Goal: Information Seeking & Learning: Understand process/instructions

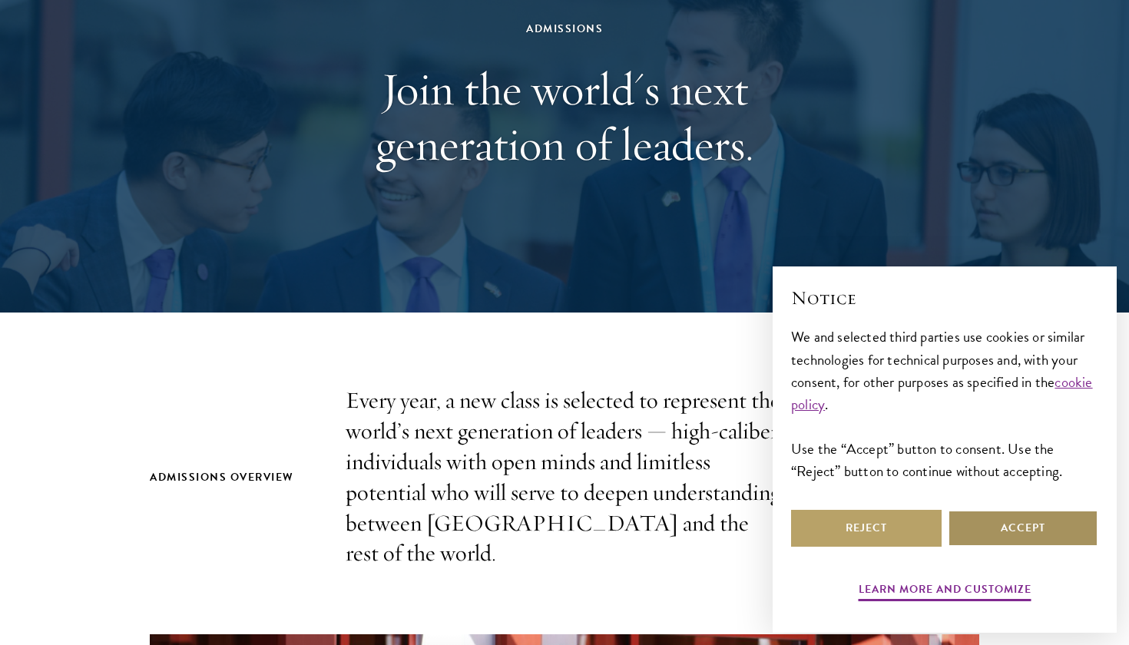
click at [1060, 525] on button "Accept" at bounding box center [1023, 528] width 151 height 37
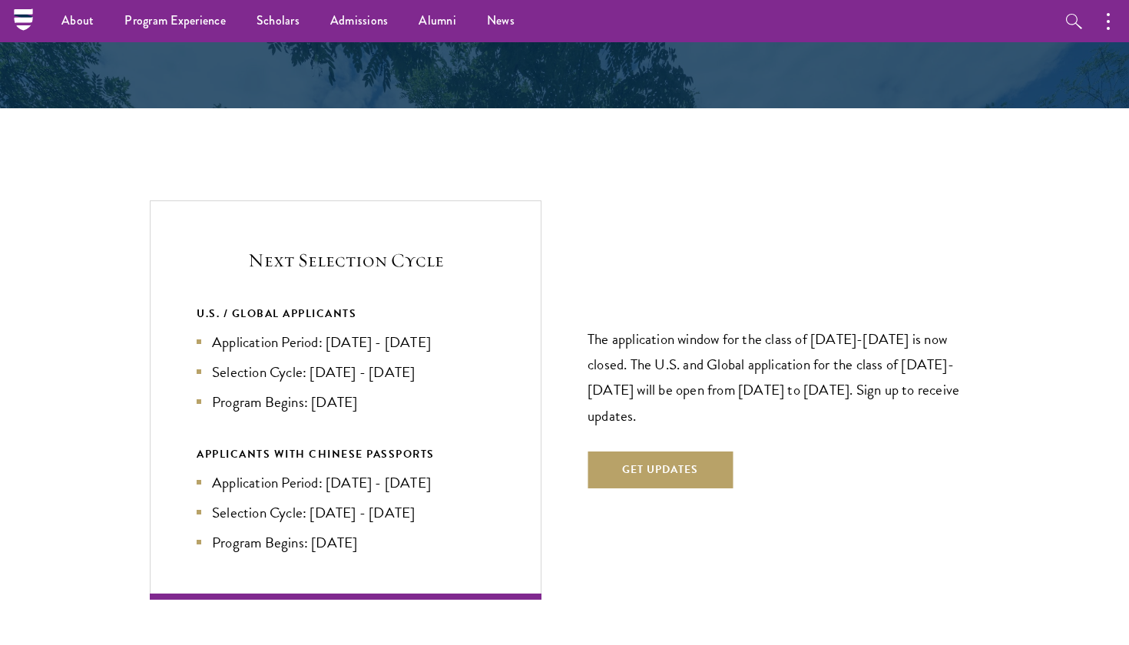
scroll to position [3075, 0]
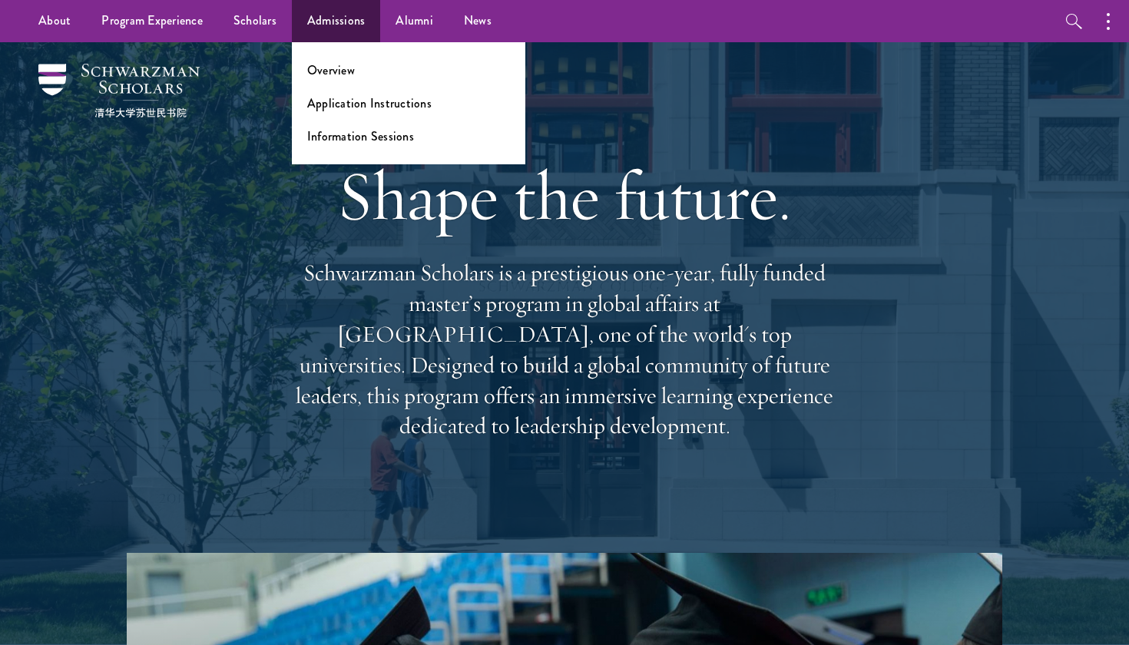
click at [331, 26] on link "Admissions" at bounding box center [336, 21] width 89 height 42
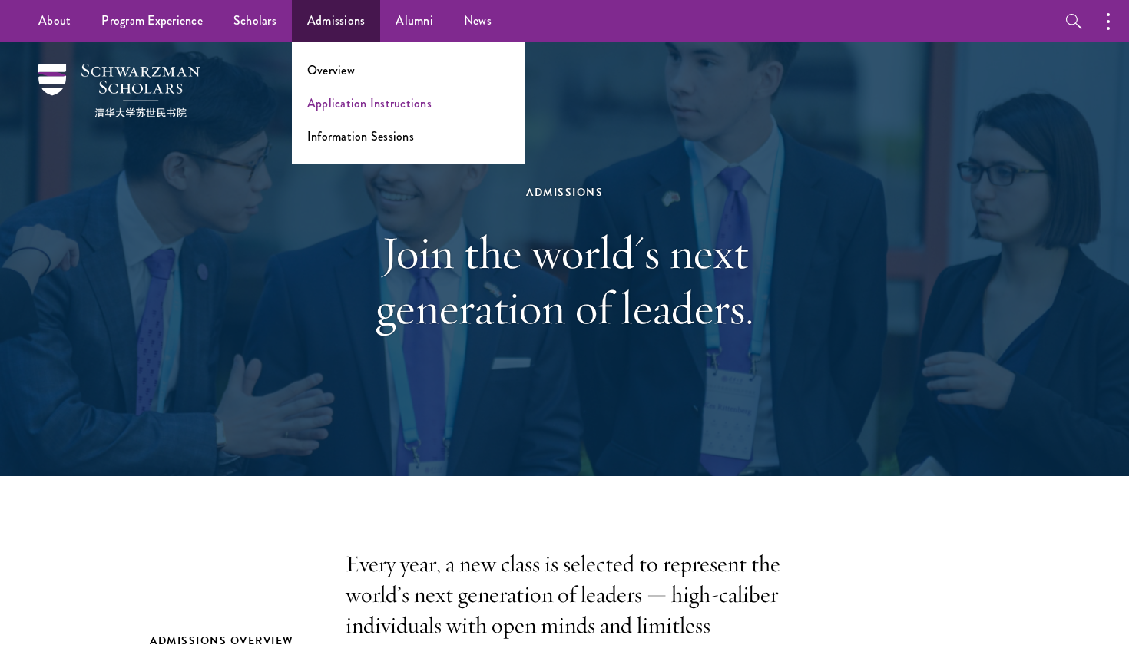
click at [376, 101] on link "Application Instructions" at bounding box center [369, 103] width 124 height 18
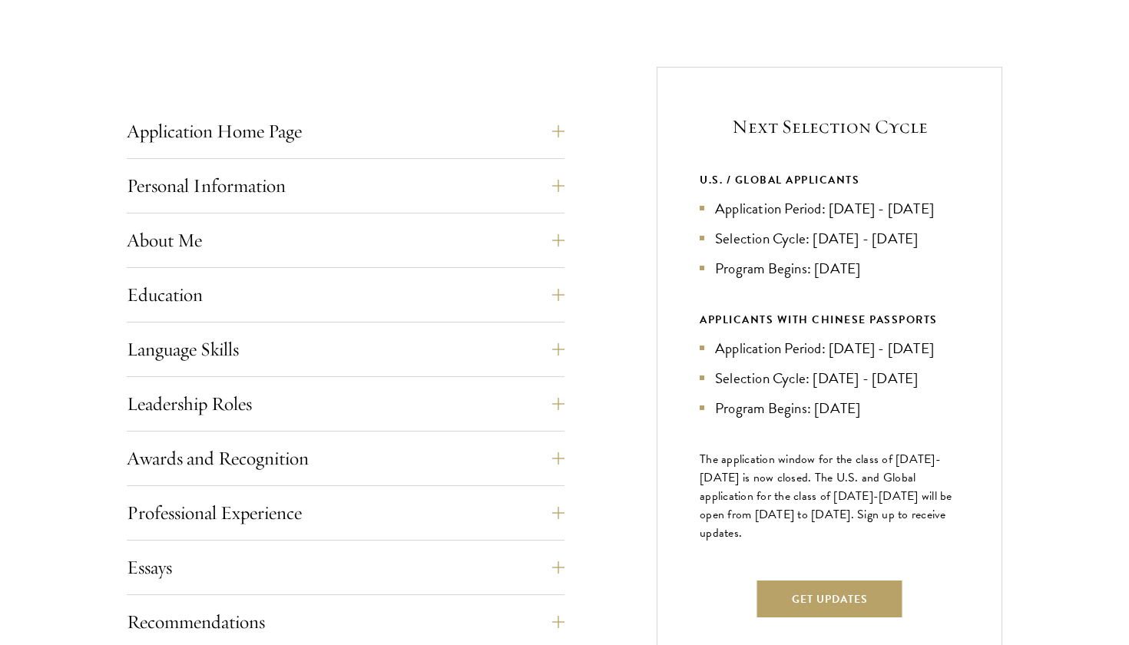
scroll to position [607, 0]
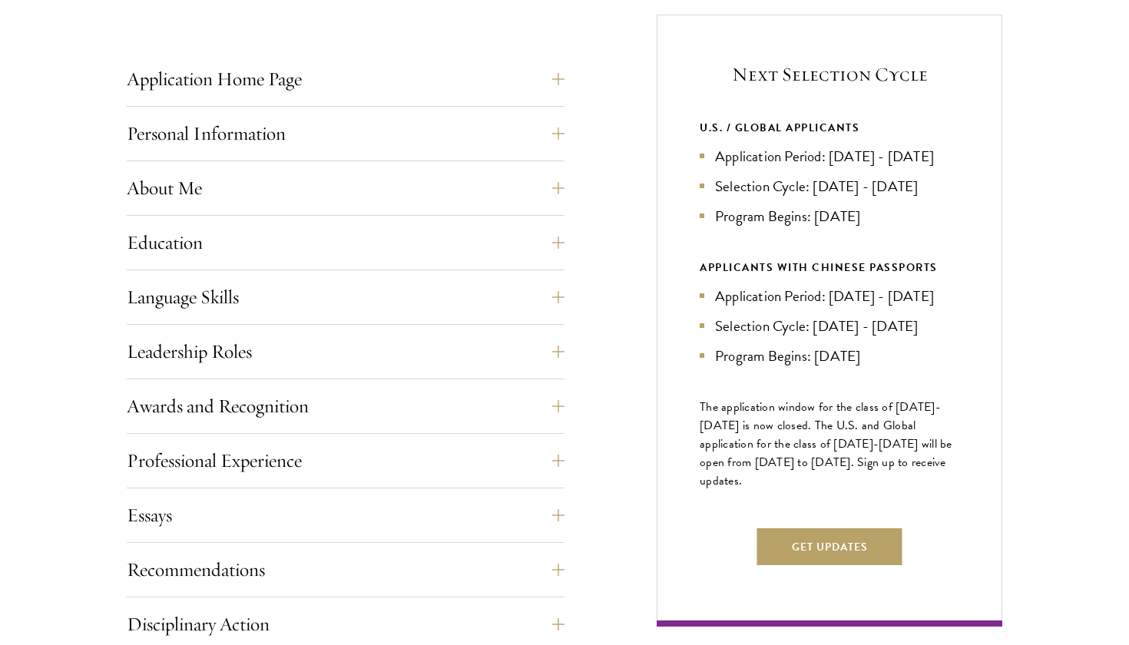
click at [621, 257] on div "Application Home Page The online application form must be completed in English.…" at bounding box center [565, 470] width 876 height 910
click at [867, 565] on button "Get Updates" at bounding box center [829, 547] width 145 height 37
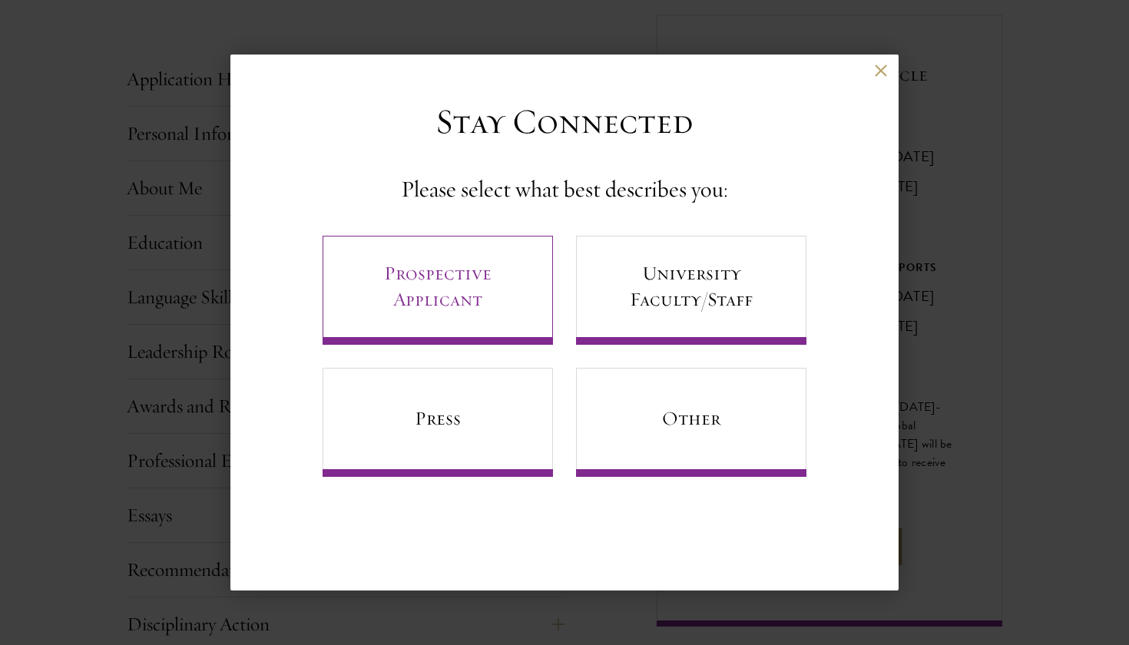
click at [445, 258] on link "Prospective Applicant" at bounding box center [438, 290] width 230 height 109
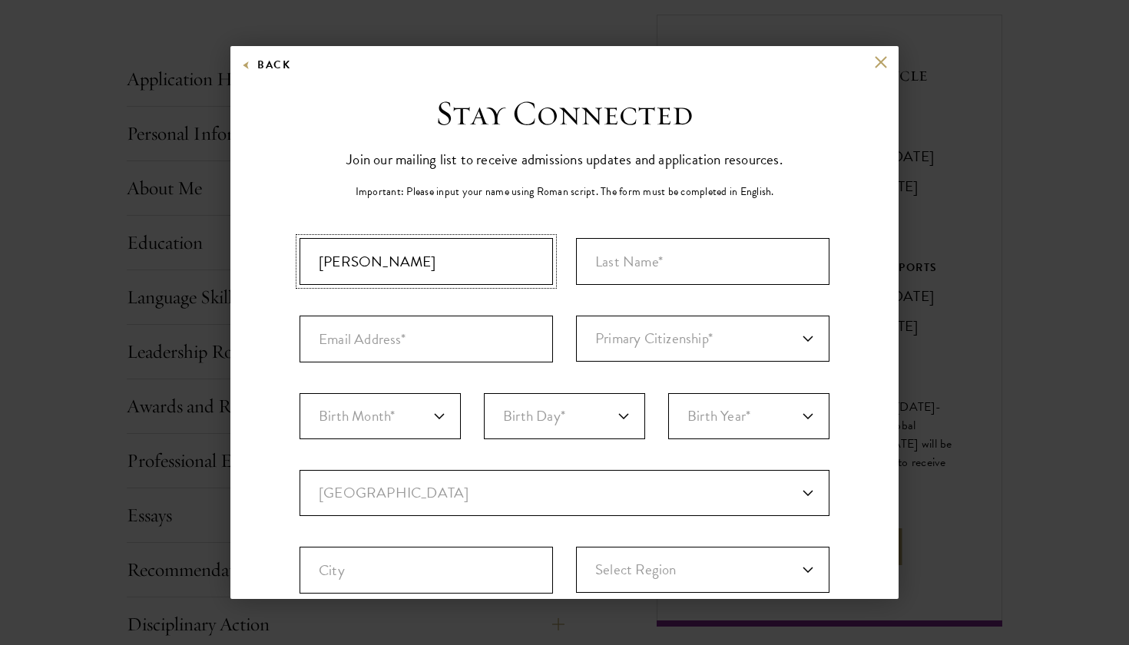
type input "Caroline"
type input "Richardson"
type input "a"
type input "carywhitfield@icloud.com"
select select "US"
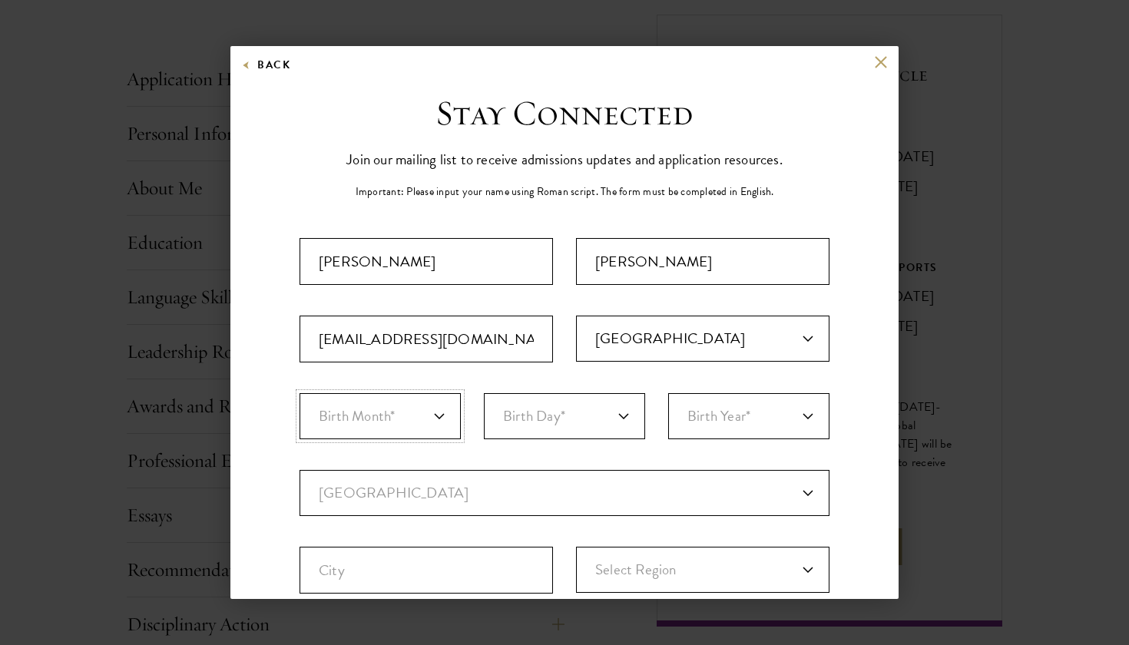
select select "11"
select select "17"
select select "2002"
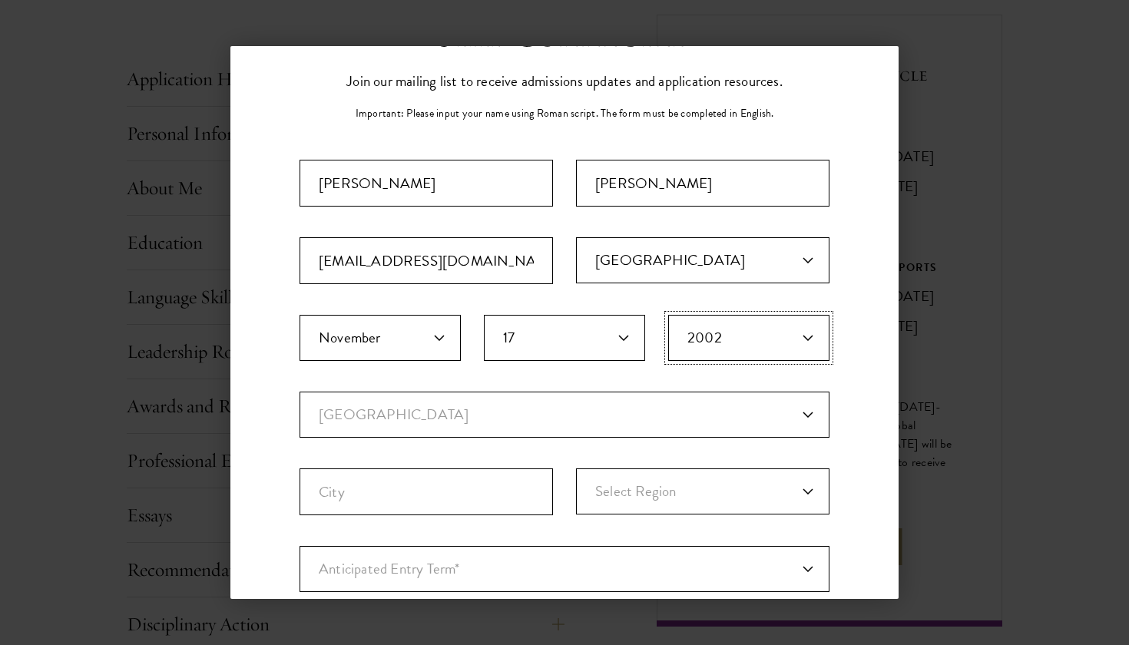
scroll to position [91, 0]
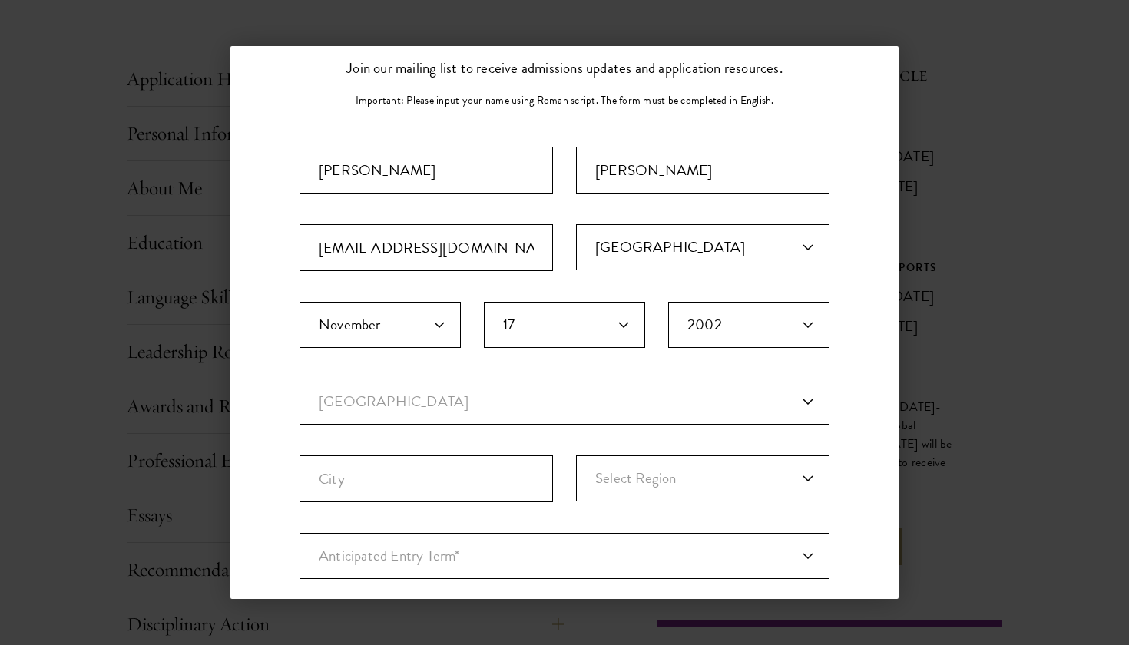
select select "US"
select select
type input "New York City"
select select "NY"
select select "e64b8ab3-eabb-4867-96d5-7e6b4840665f"
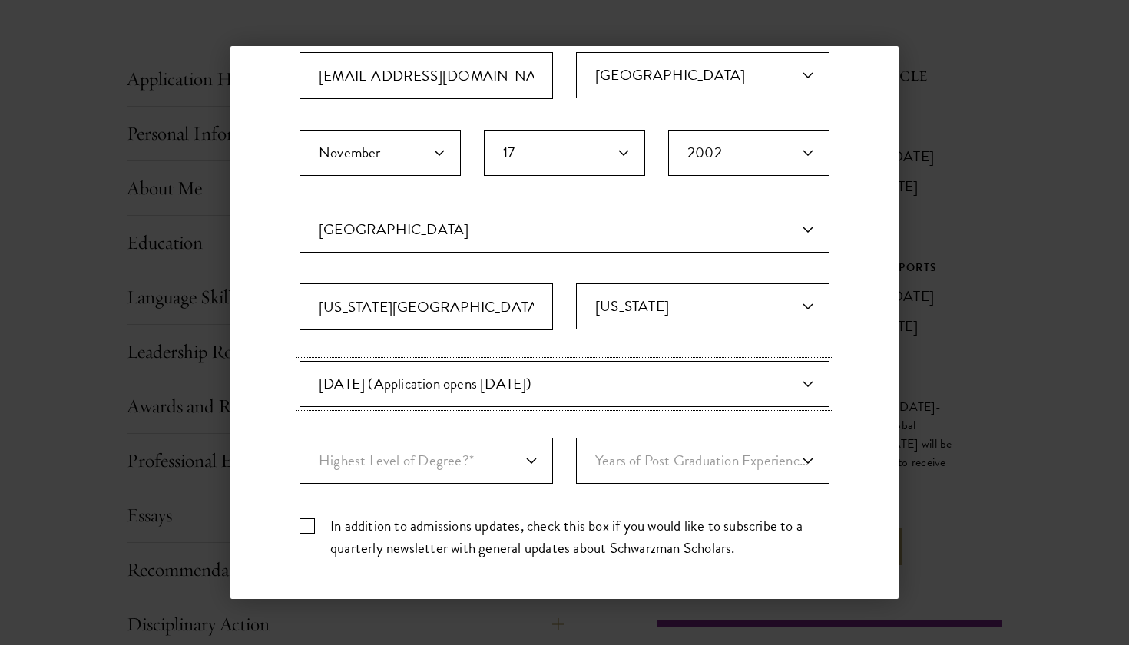
scroll to position [267, 0]
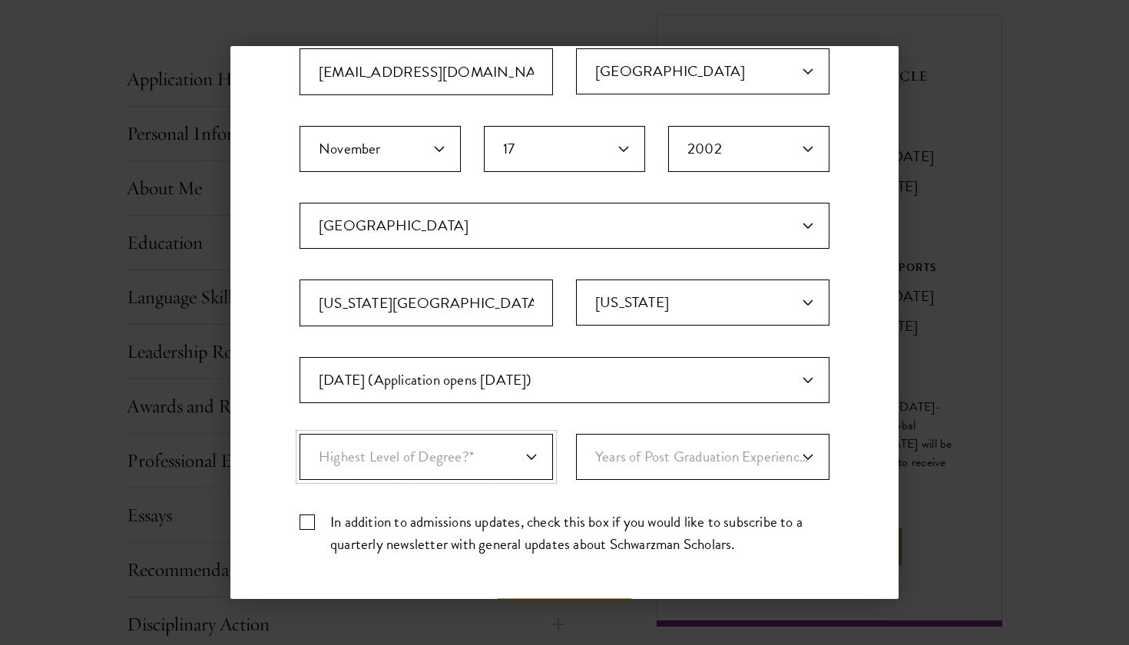
select select "baef124f-e103-44b1-8ca6-5d0669438e44"
select select "1"
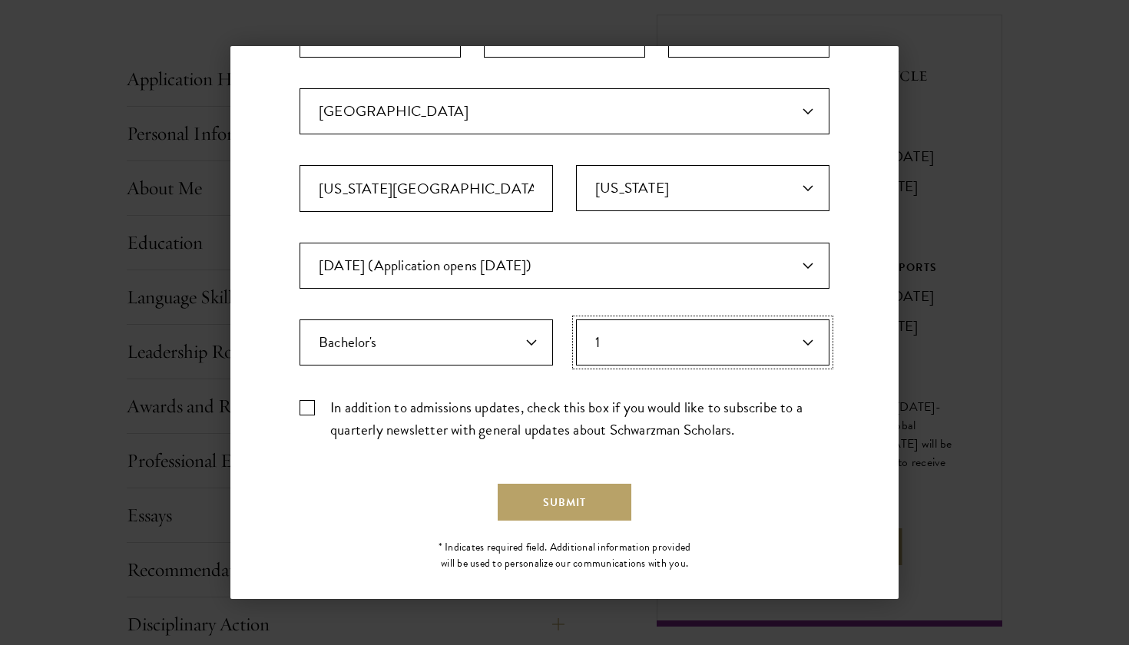
scroll to position [389, 0]
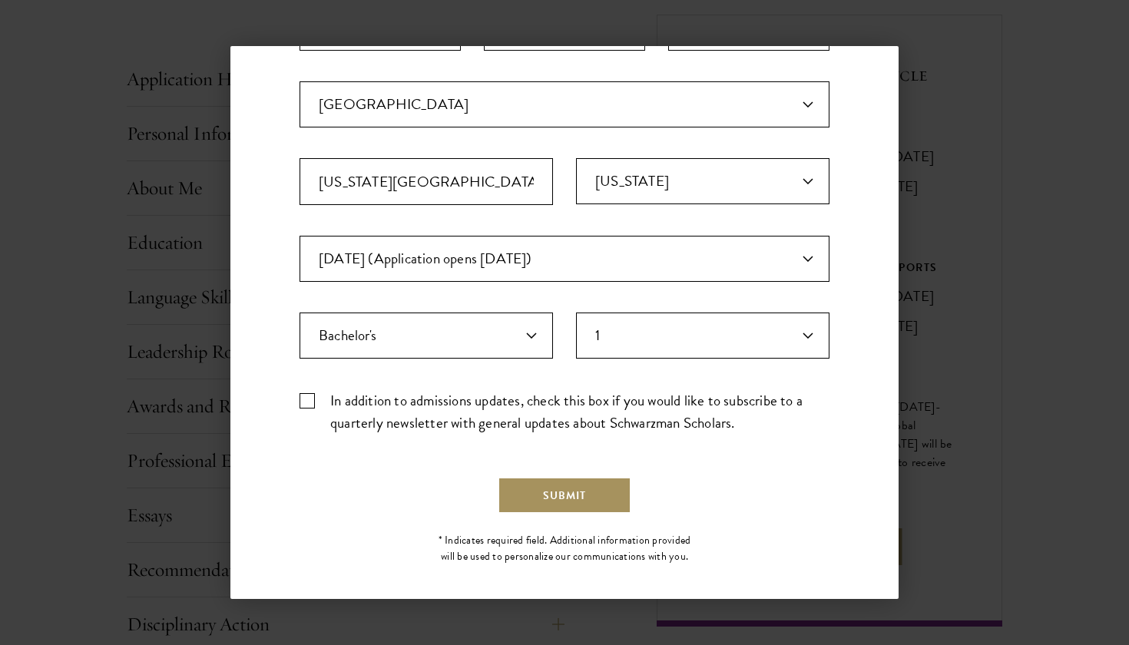
click at [541, 503] on button "Submit" at bounding box center [565, 495] width 134 height 37
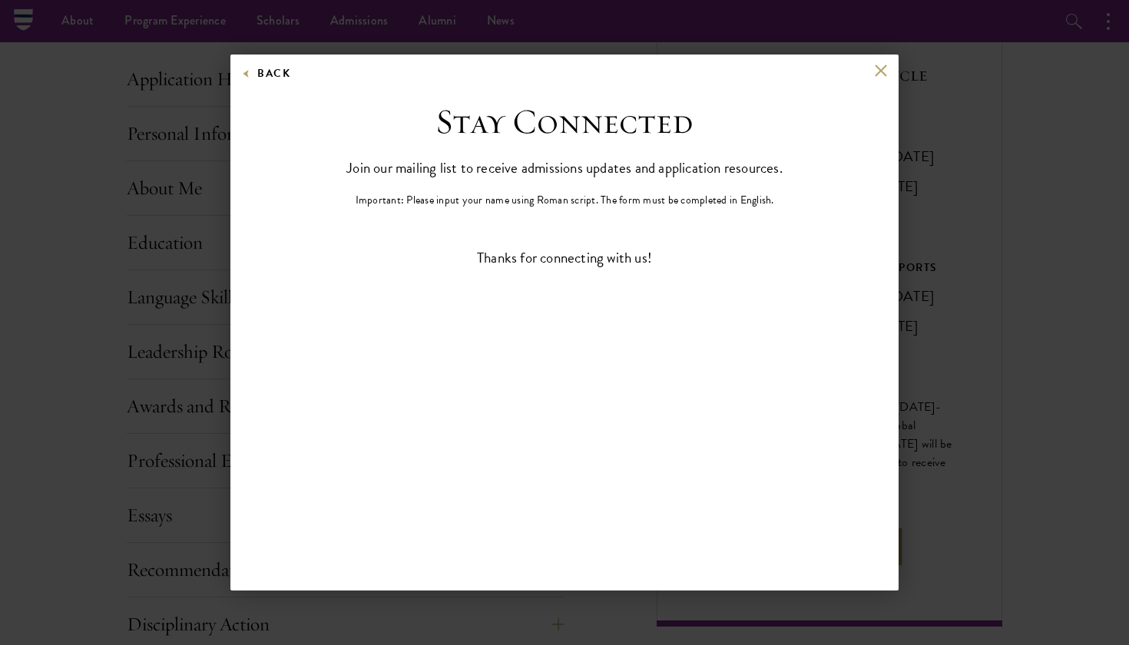
scroll to position [0, 0]
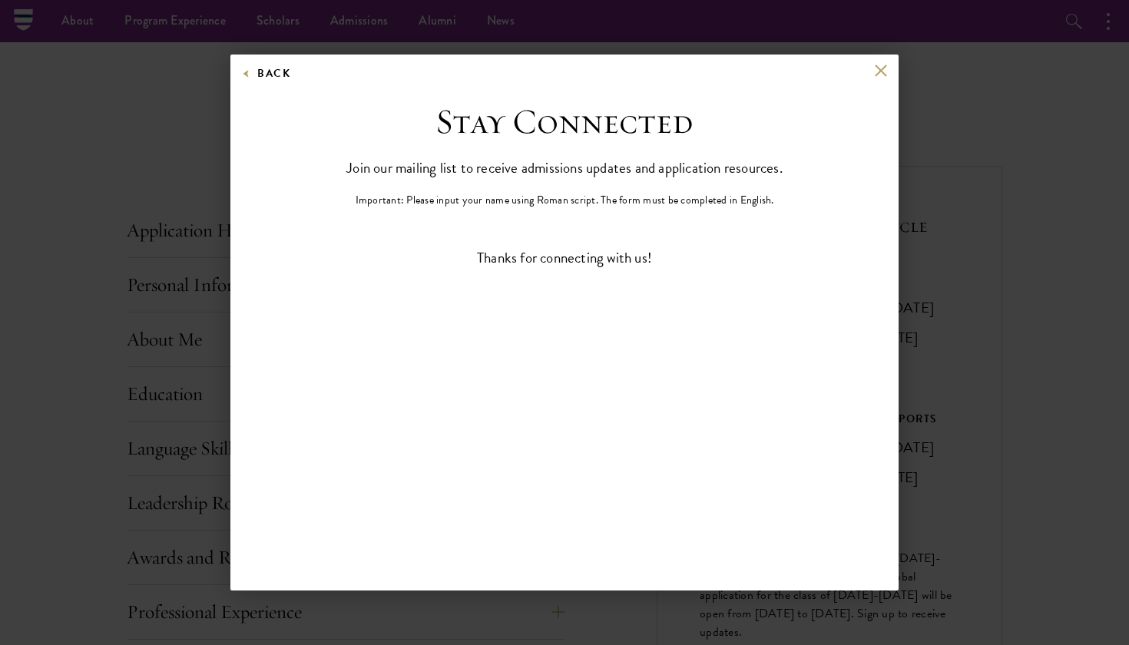
click at [889, 71] on div "Back" at bounding box center [564, 82] width 668 height 37
click at [881, 71] on button at bounding box center [880, 70] width 13 height 13
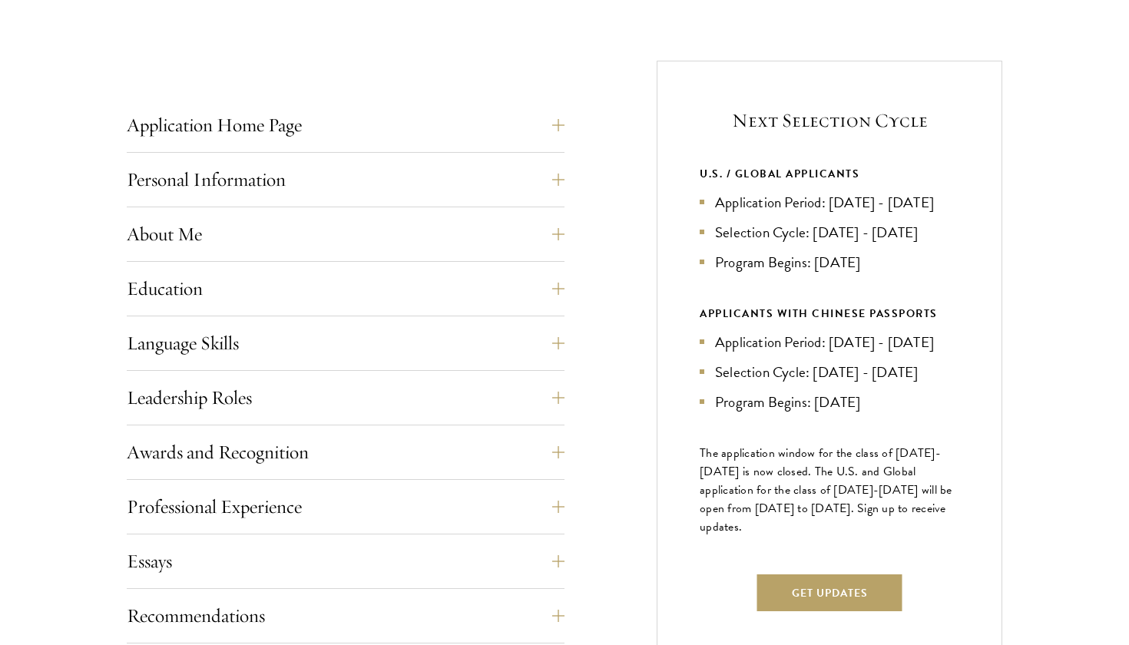
scroll to position [562, 0]
click at [562, 283] on button "Education" at bounding box center [357, 287] width 438 height 37
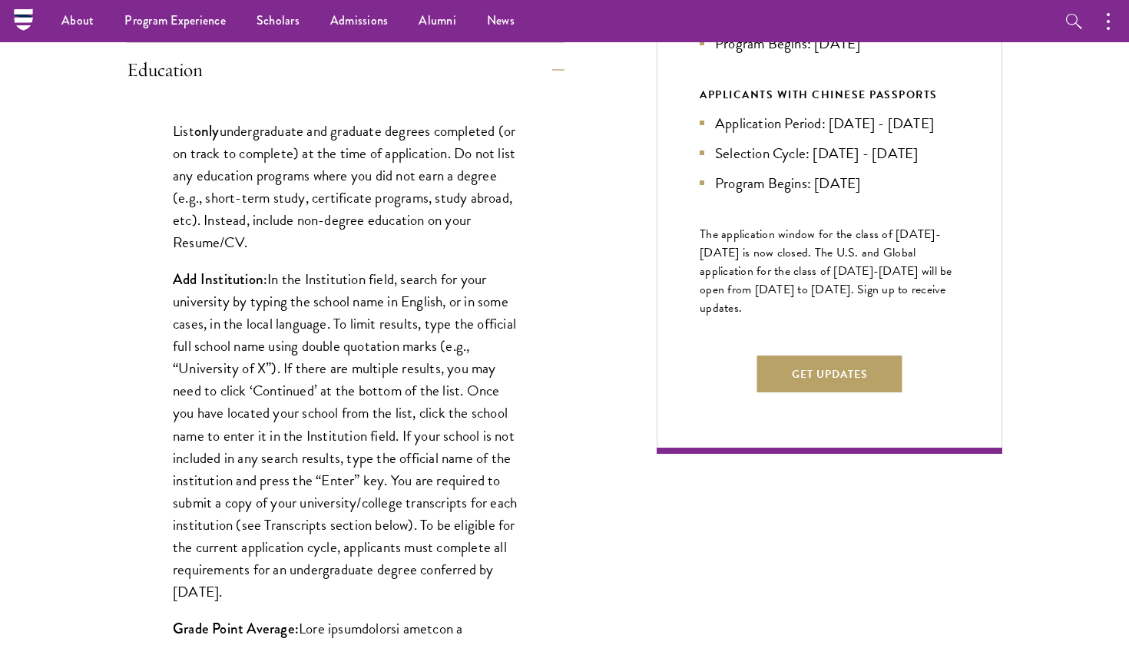
scroll to position [645, 0]
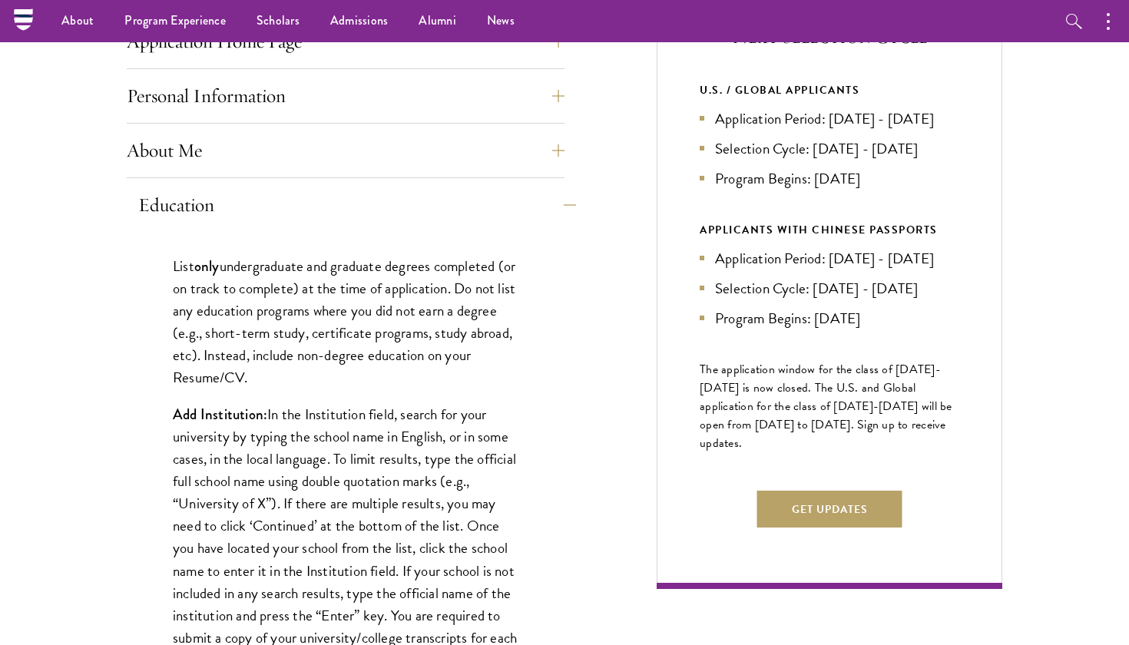
click at [568, 201] on button "Education" at bounding box center [357, 205] width 438 height 37
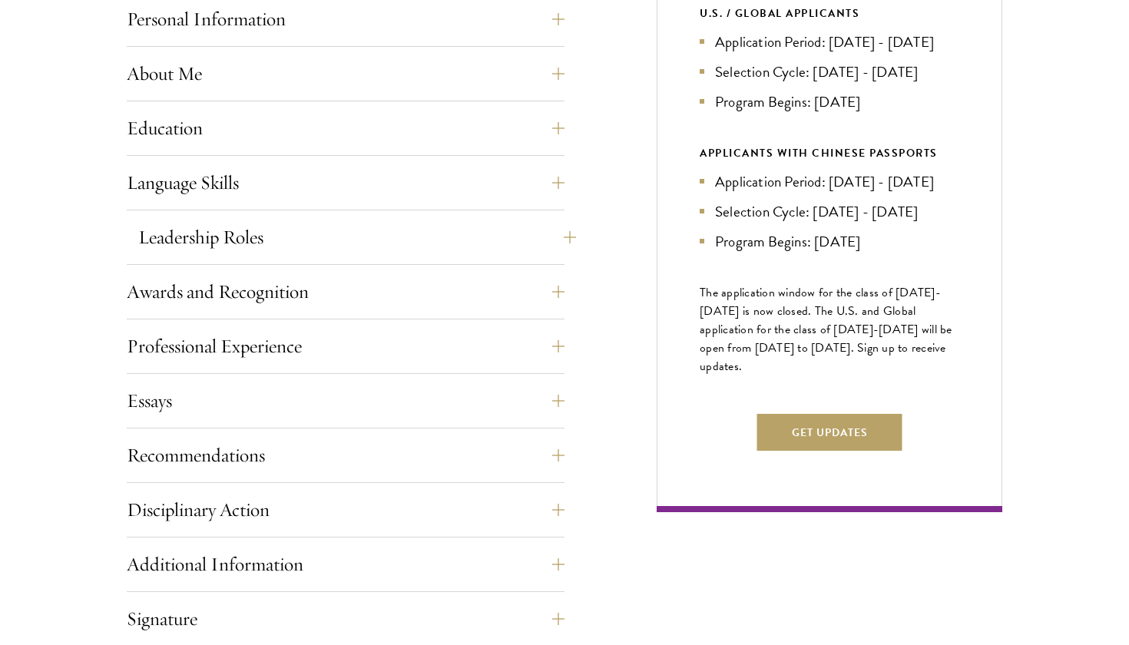
scroll to position [724, 0]
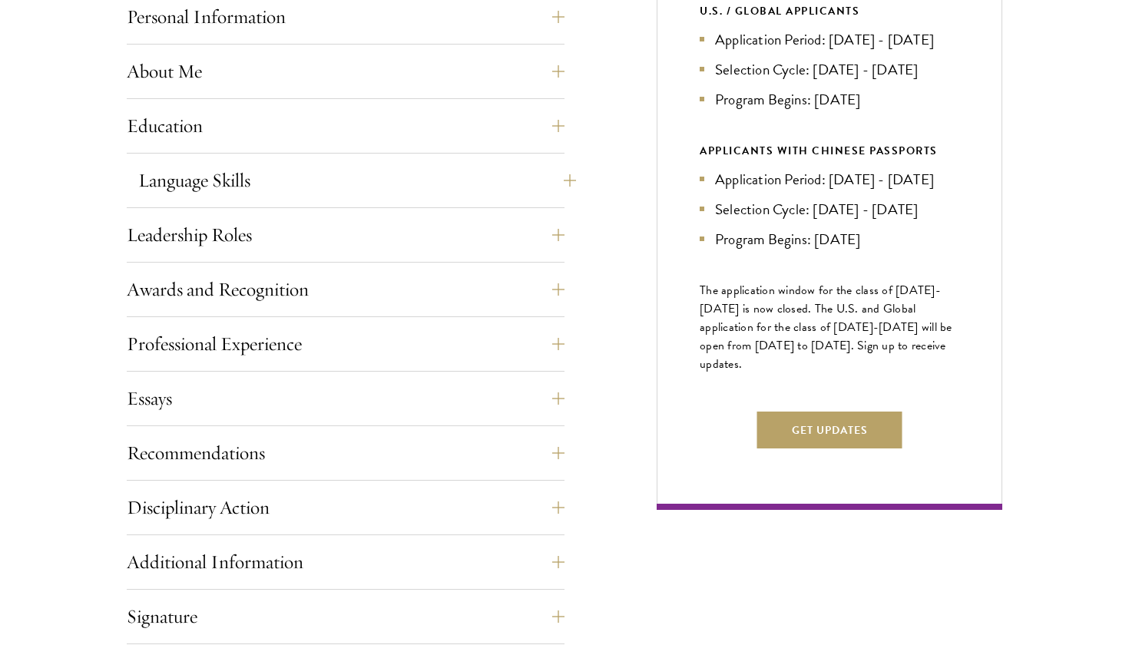
click at [562, 176] on button "Language Skills" at bounding box center [357, 180] width 438 height 37
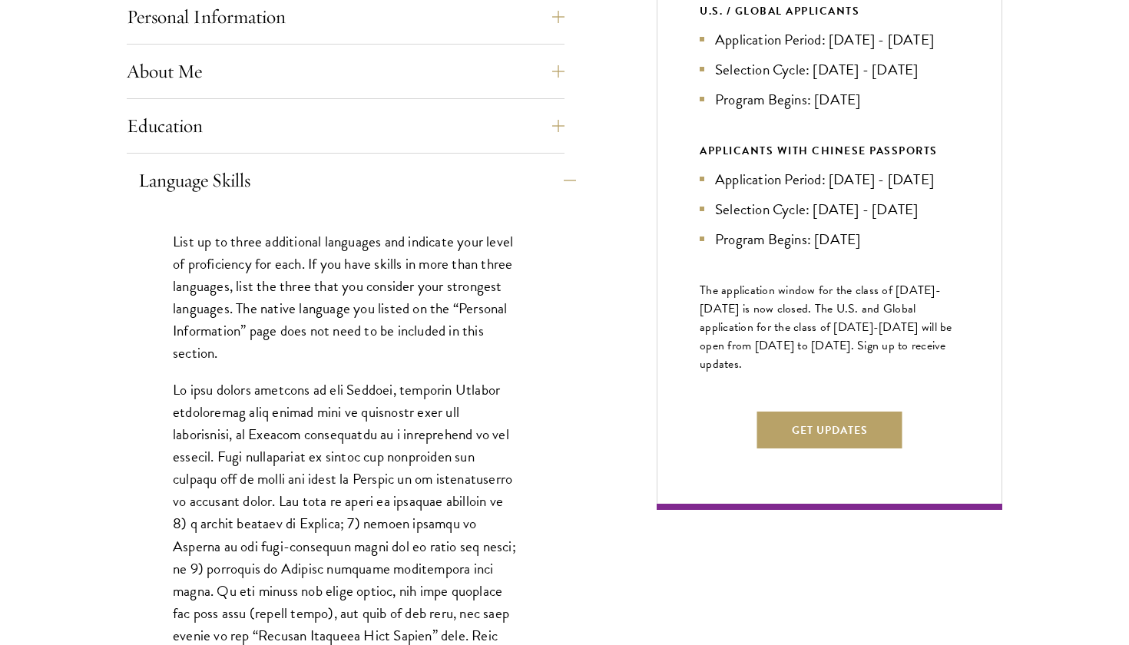
click at [562, 176] on button "Language Skills" at bounding box center [357, 180] width 438 height 37
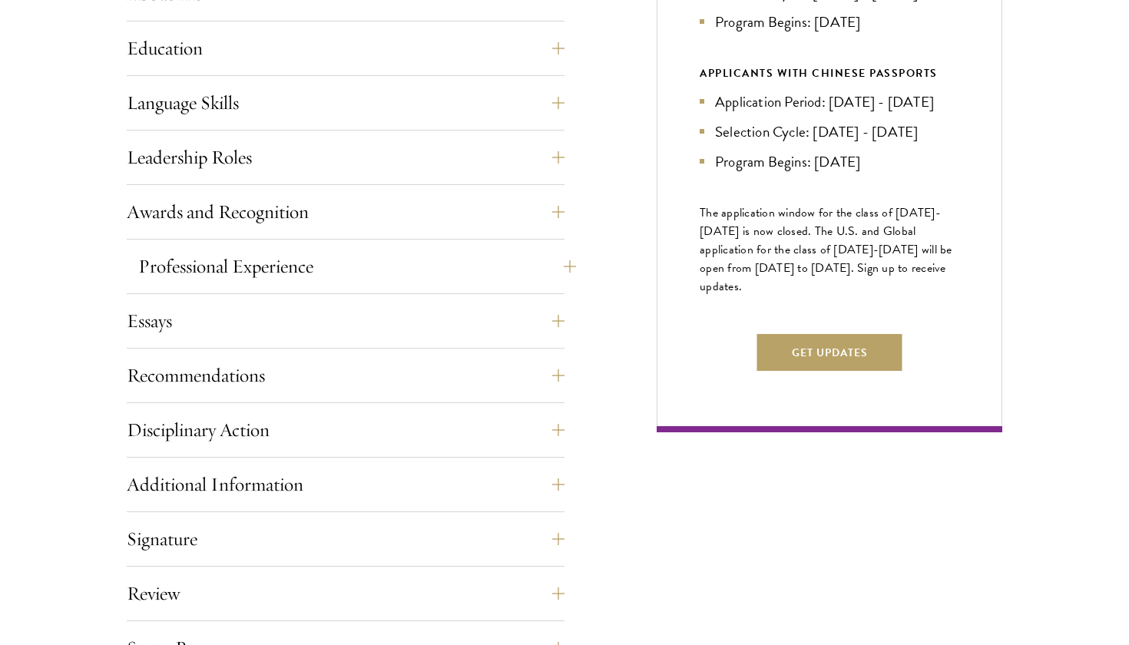
scroll to position [843, 0]
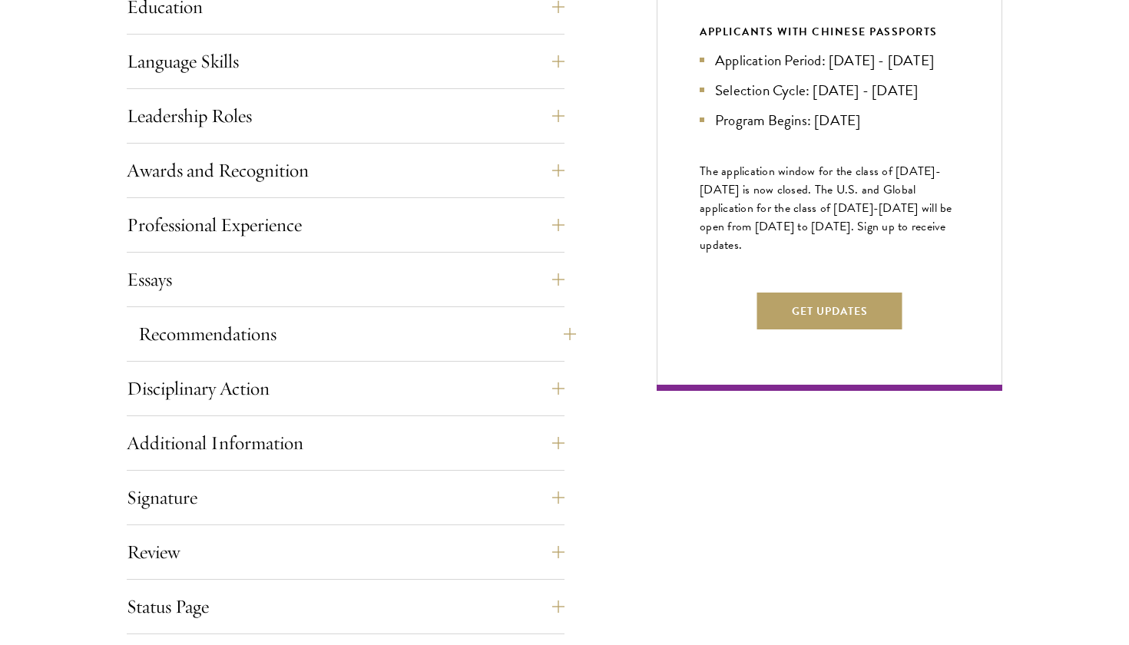
click at [546, 340] on button "Recommendations" at bounding box center [357, 334] width 438 height 37
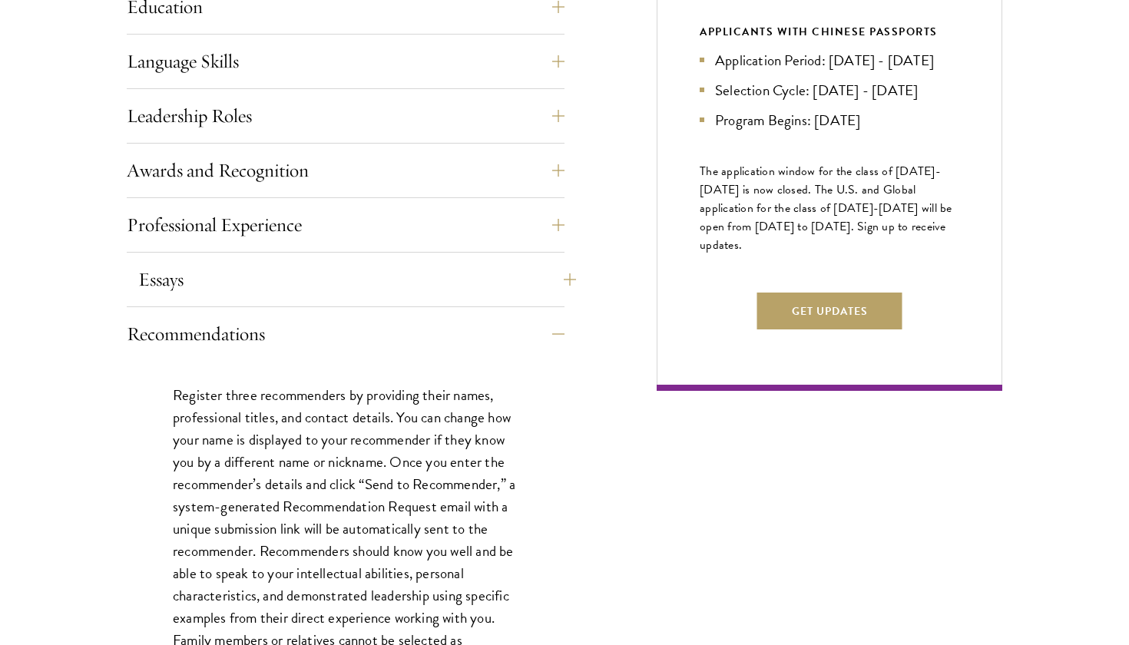
click at [566, 286] on button "Essays" at bounding box center [357, 279] width 438 height 37
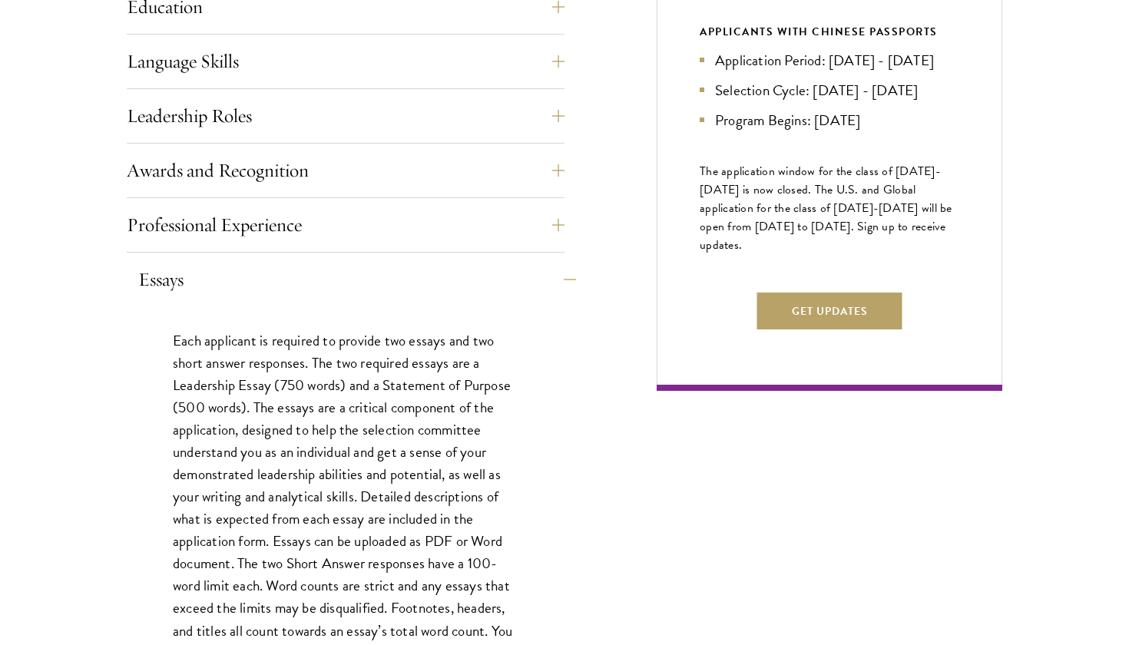
click at [565, 286] on button "Essays" at bounding box center [357, 279] width 438 height 37
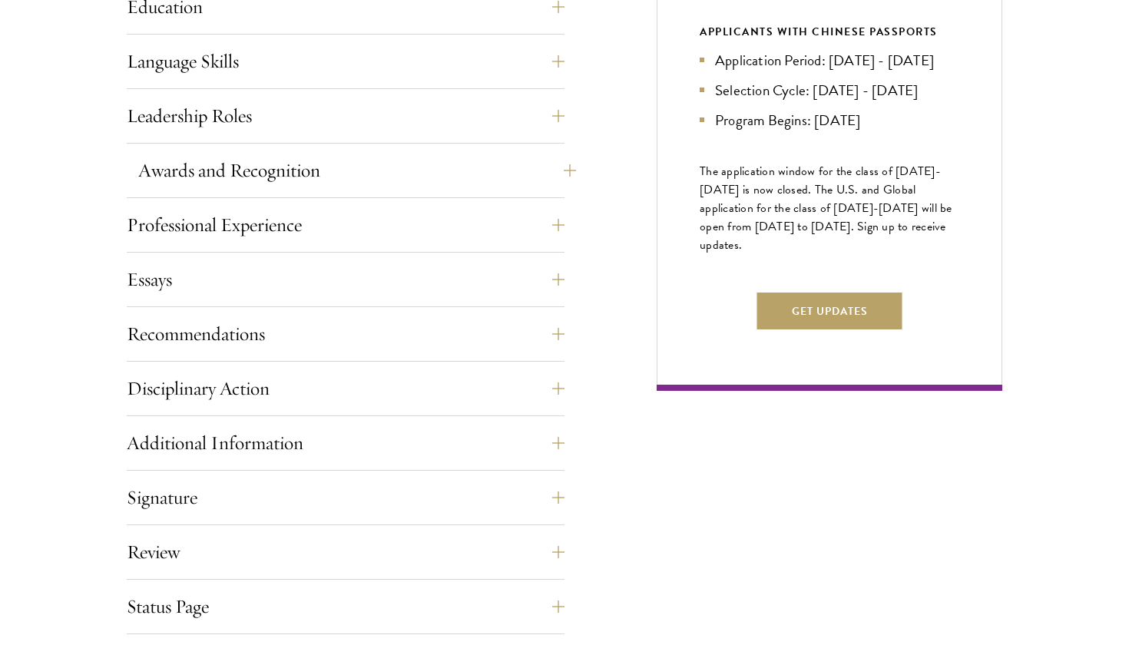
click at [555, 174] on button "Awards and Recognition" at bounding box center [357, 170] width 438 height 37
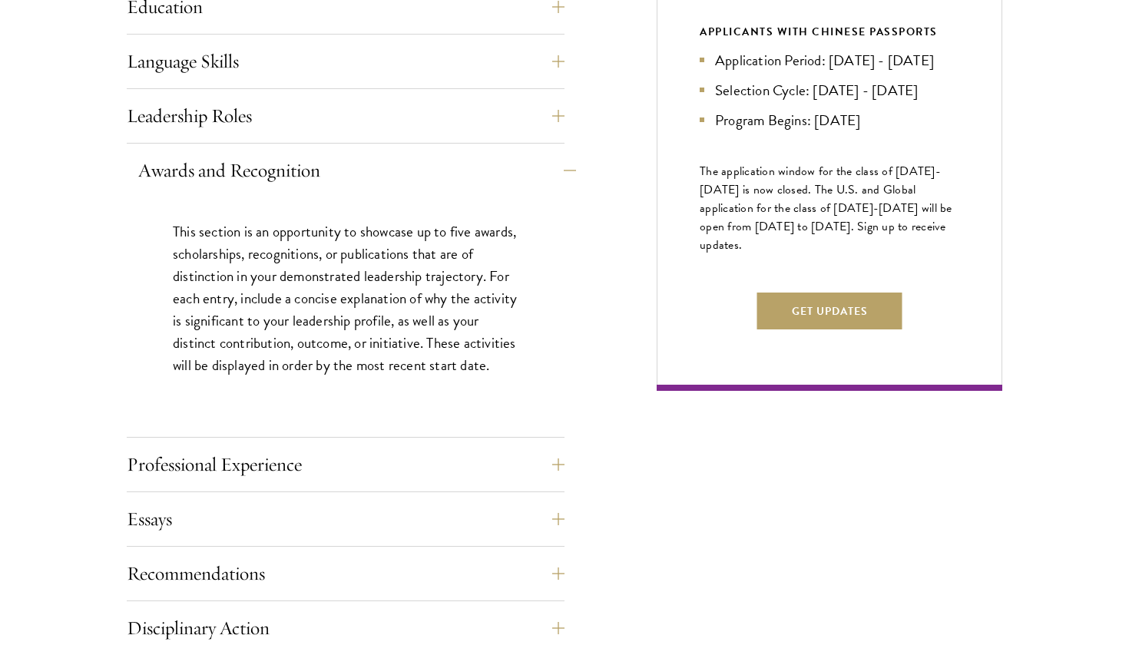
click at [555, 174] on button "Awards and Recognition" at bounding box center [357, 170] width 438 height 37
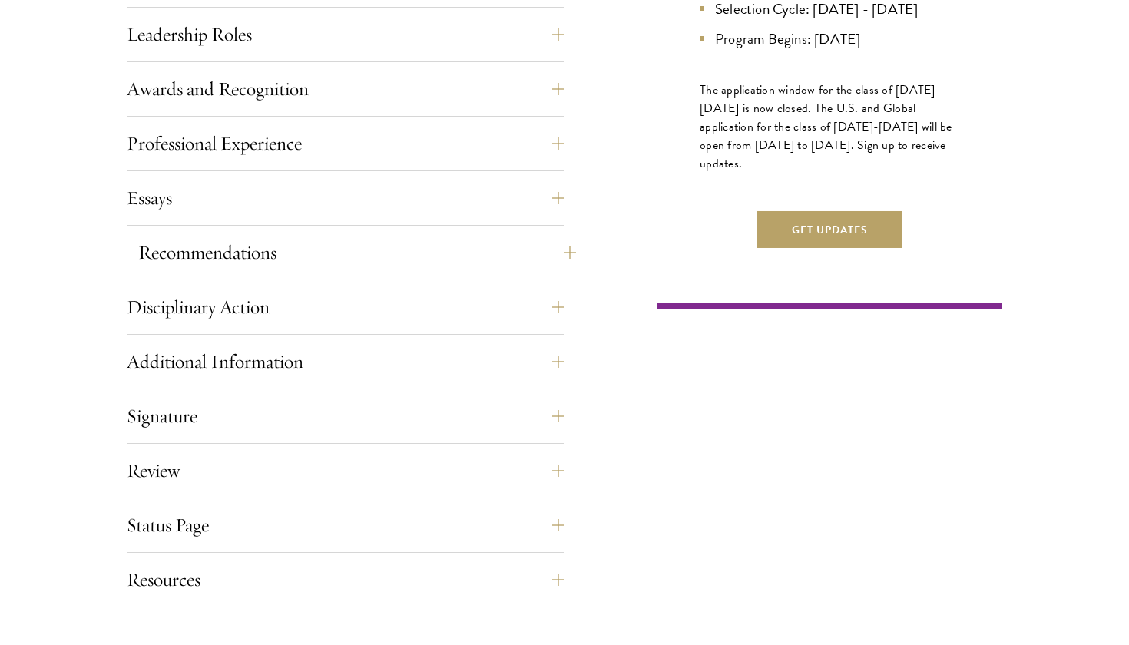
scroll to position [978, 0]
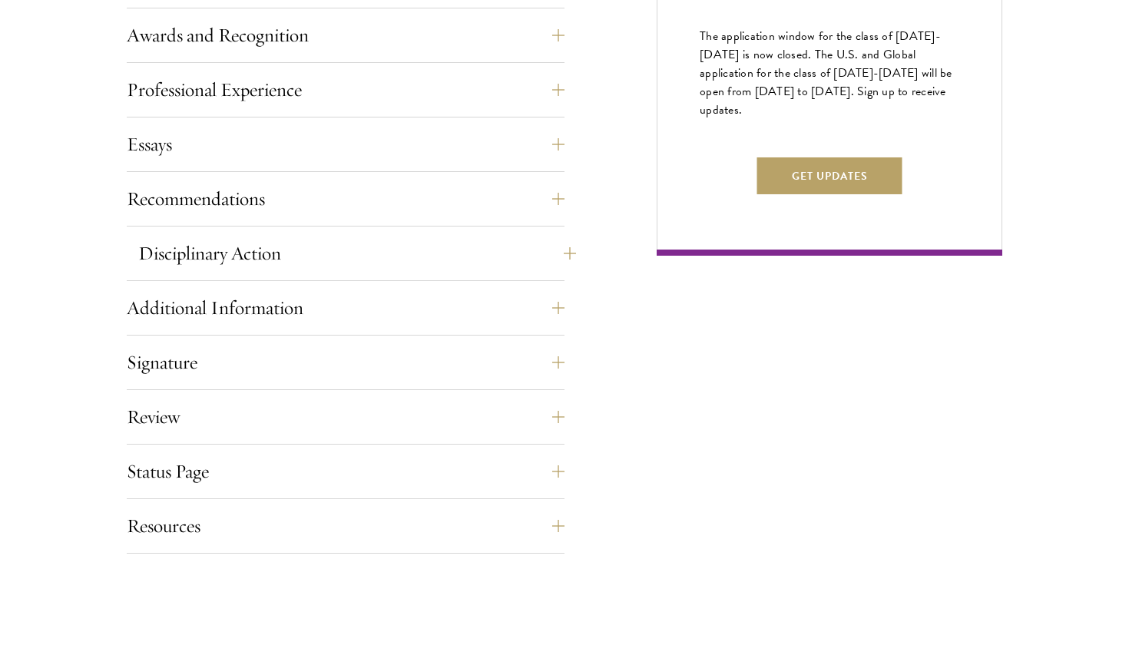
click at [545, 262] on button "Disciplinary Action" at bounding box center [357, 253] width 438 height 37
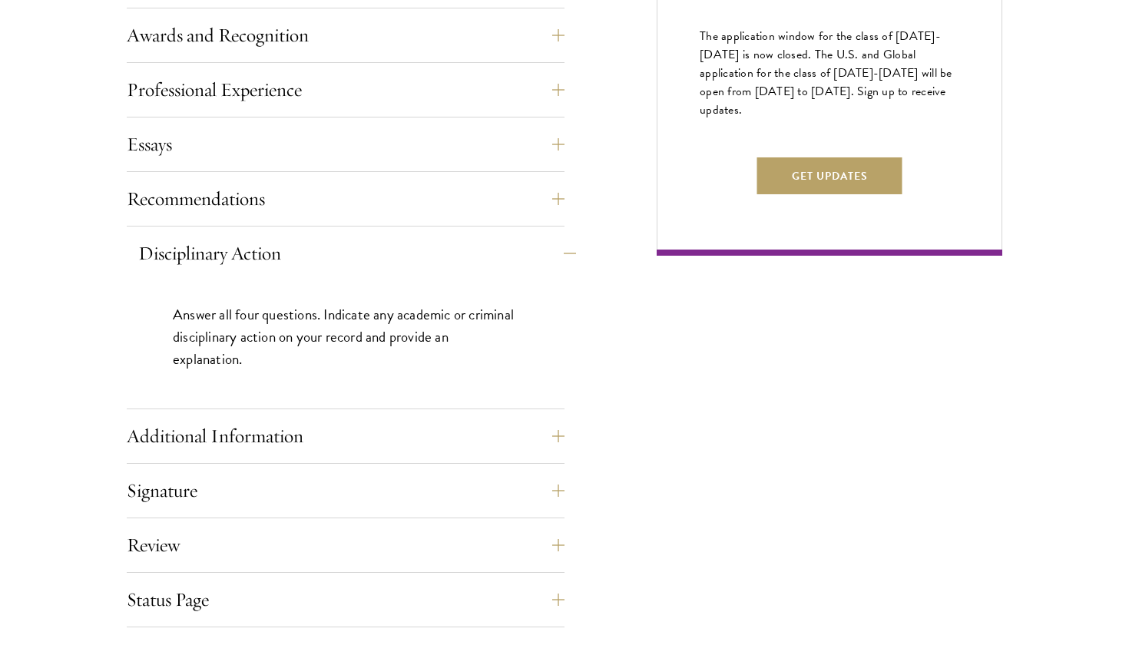
click at [545, 262] on button "Disciplinary Action" at bounding box center [357, 253] width 438 height 37
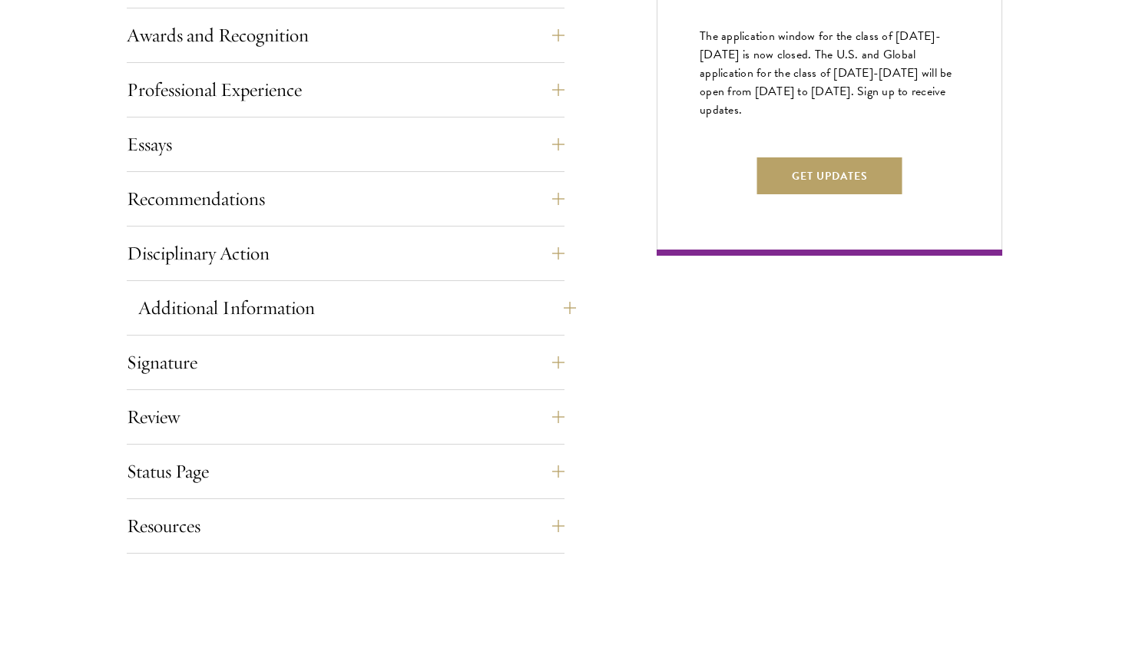
click at [545, 313] on button "Additional Information" at bounding box center [357, 308] width 438 height 37
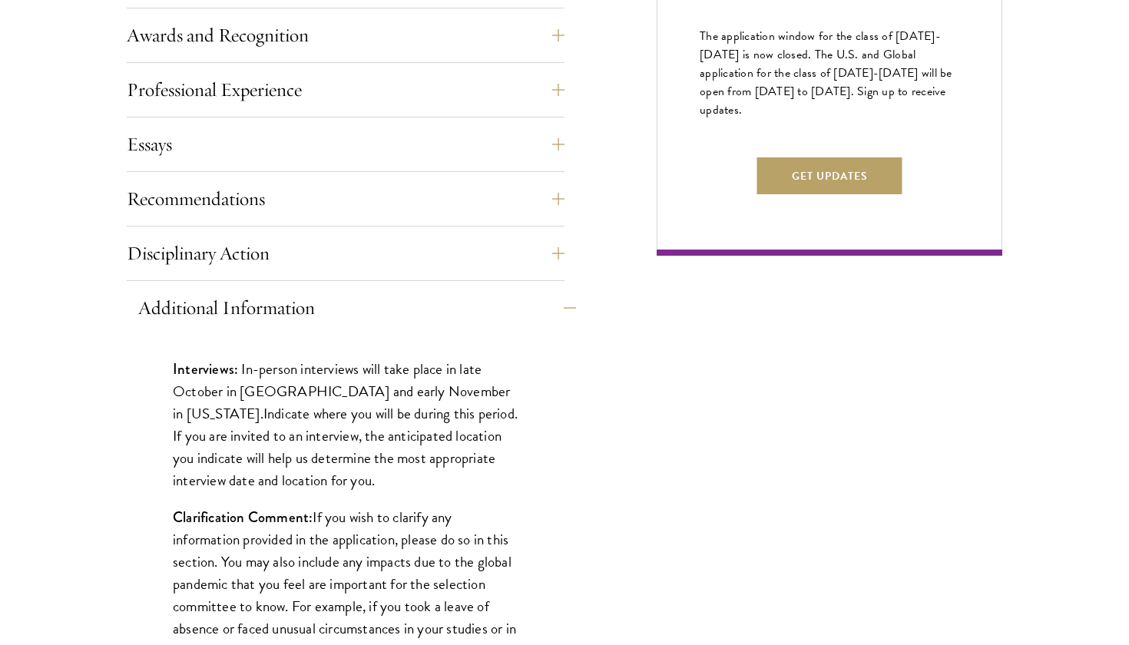
click at [545, 313] on button "Additional Information" at bounding box center [357, 308] width 438 height 37
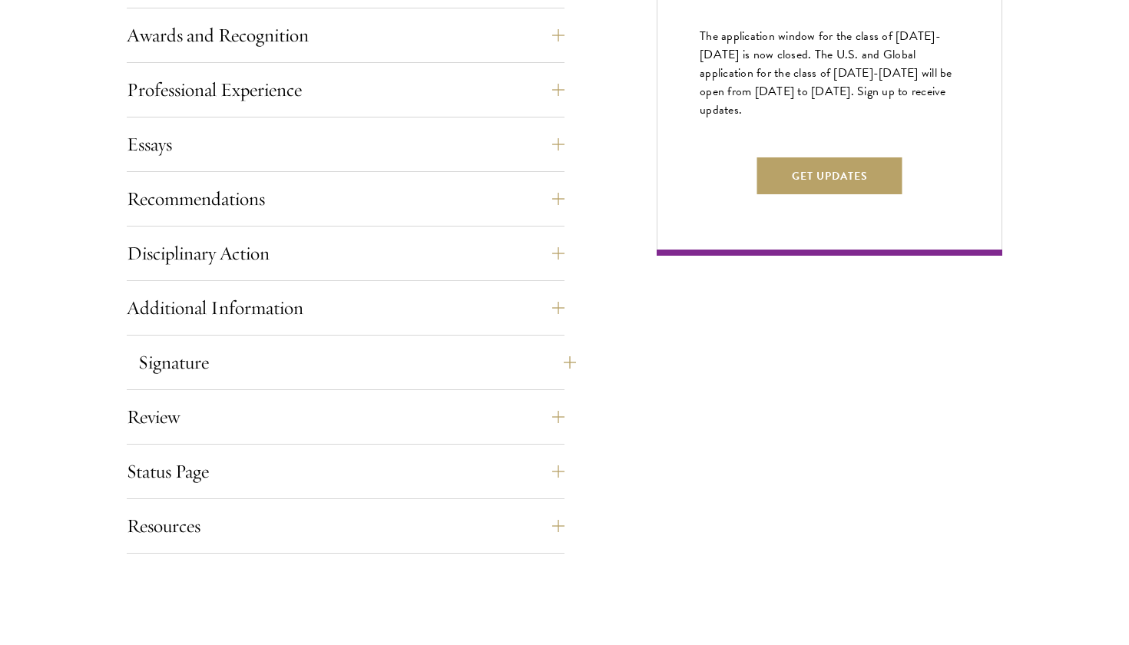
click at [537, 370] on button "Signature" at bounding box center [357, 362] width 438 height 37
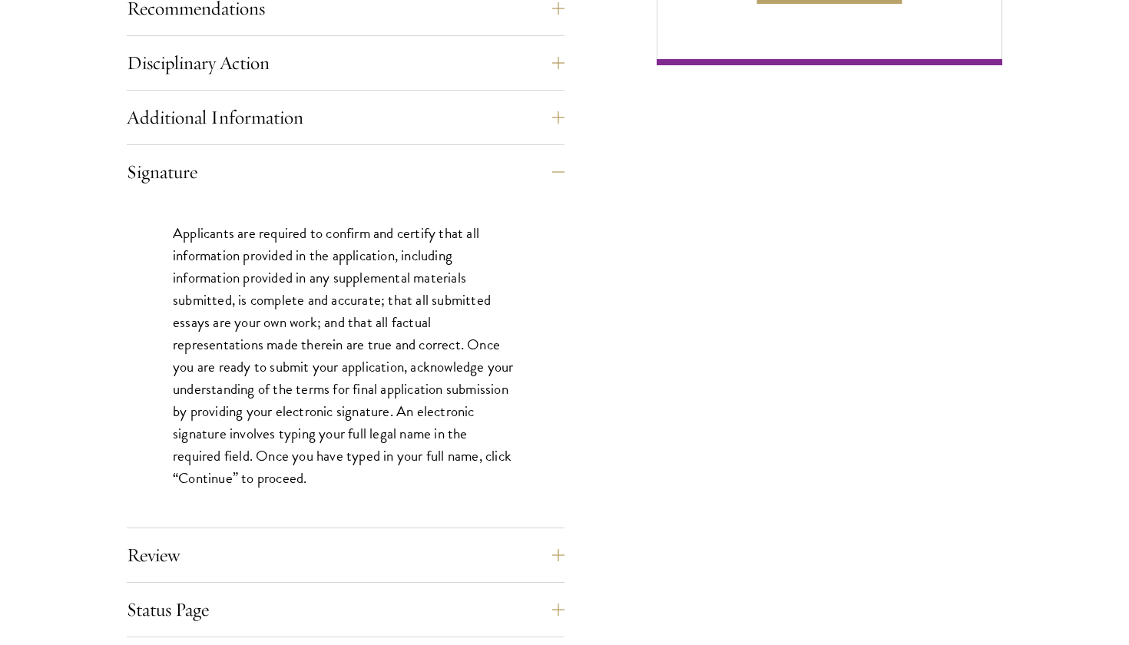
scroll to position [1208, 0]
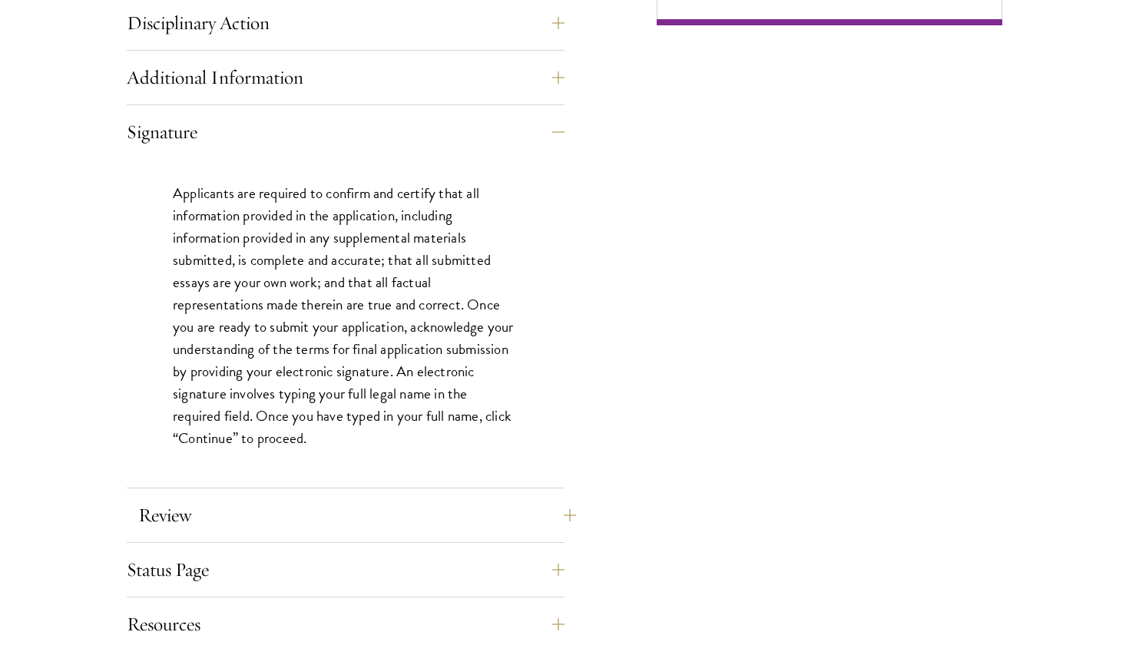
click at [540, 504] on button "Review" at bounding box center [357, 515] width 438 height 37
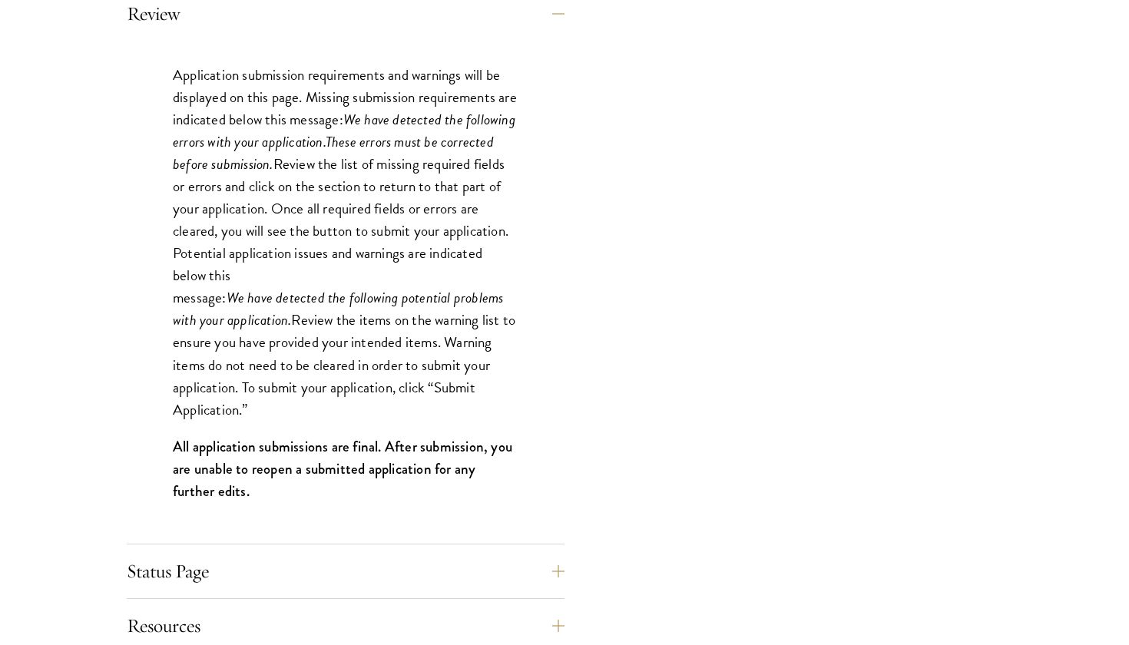
scroll to position [1384, 0]
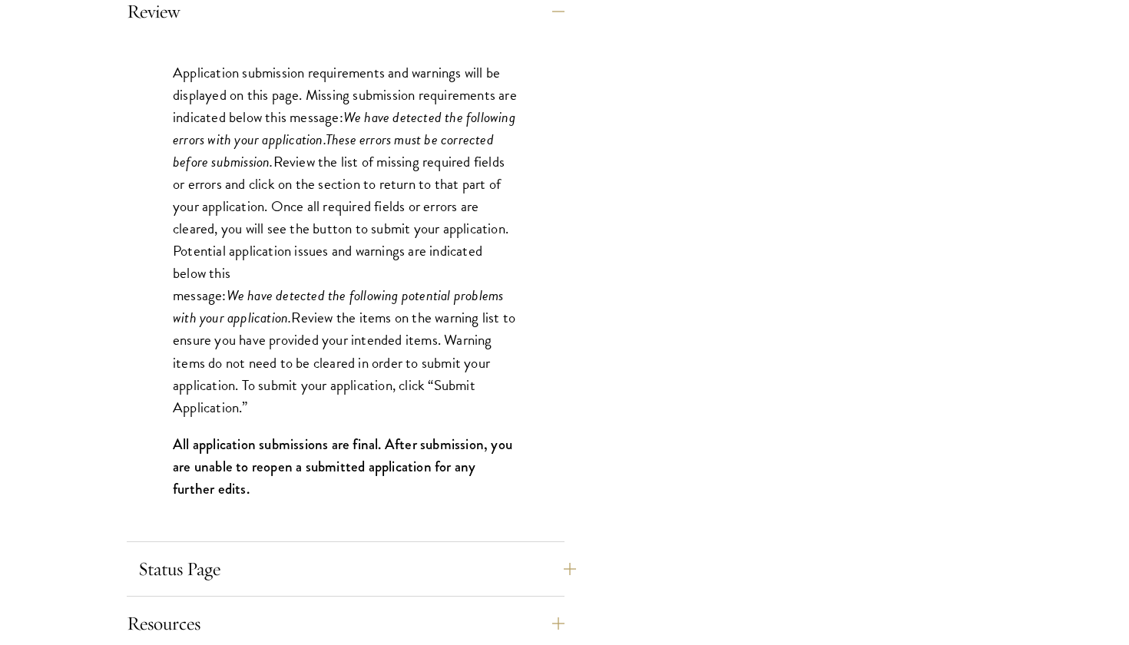
click at [522, 564] on button "Status Page" at bounding box center [357, 569] width 438 height 37
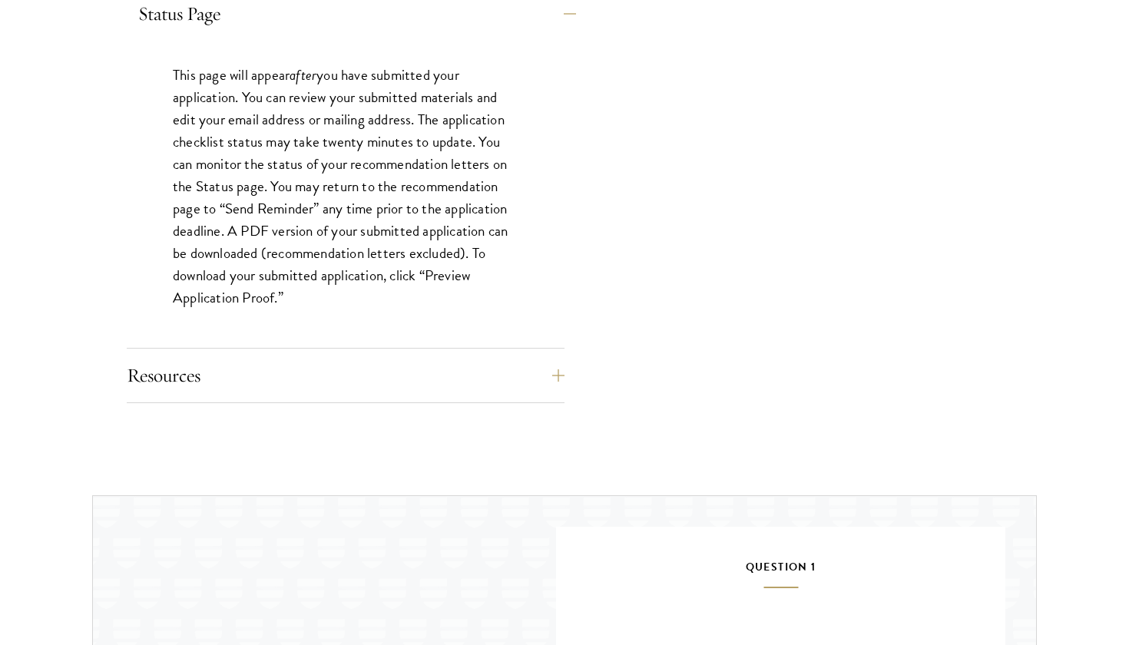
scroll to position [1445, 0]
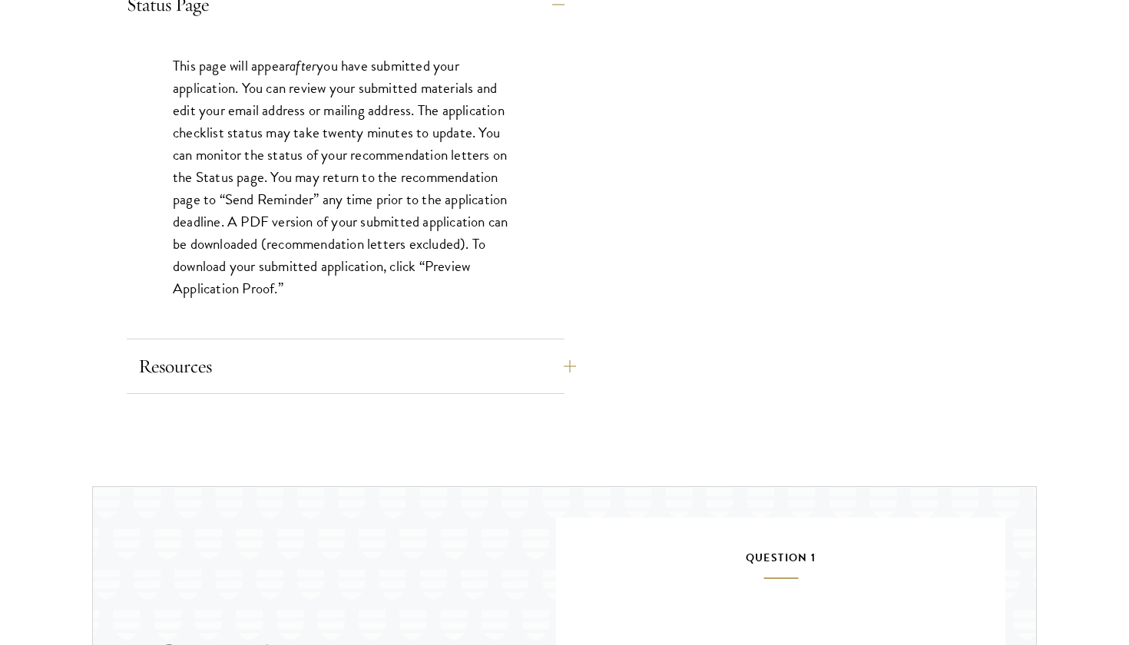
click at [562, 373] on button "Resources" at bounding box center [357, 366] width 438 height 37
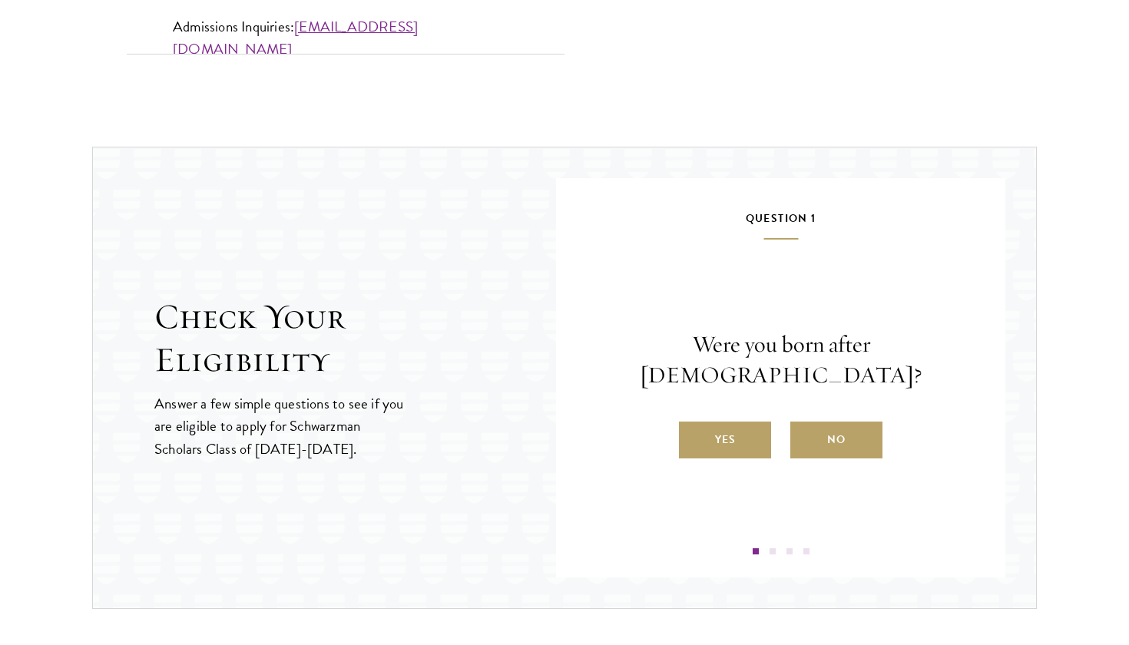
scroll to position [1701, 0]
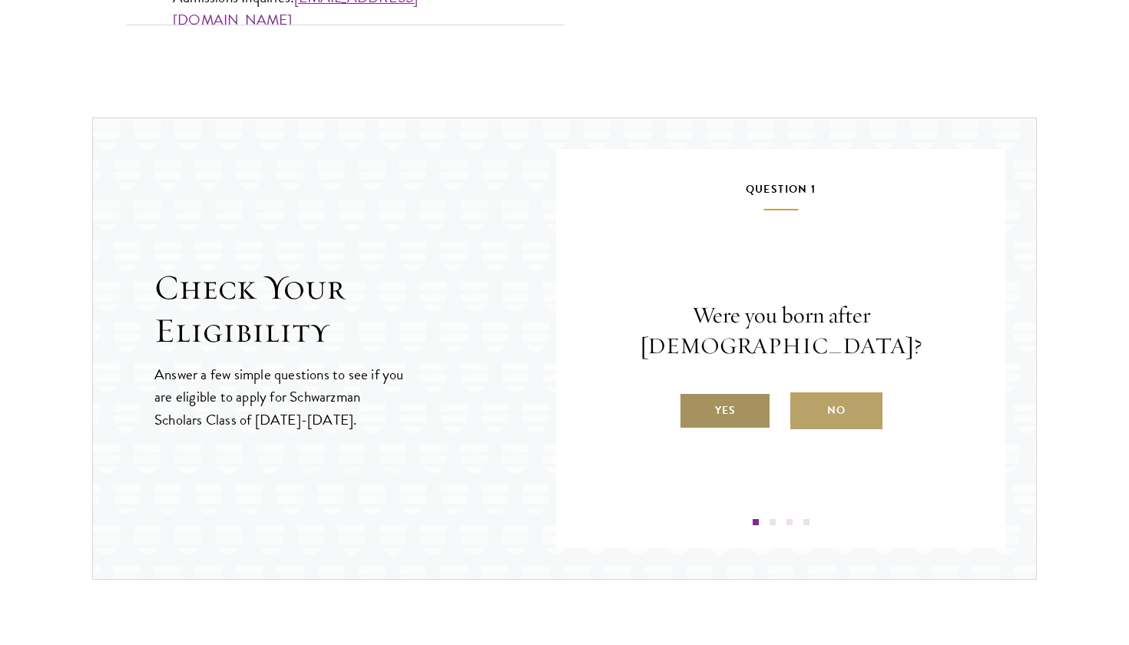
click at [716, 393] on label "Yes" at bounding box center [725, 411] width 92 height 37
click at [693, 394] on input "Yes" at bounding box center [686, 401] width 14 height 14
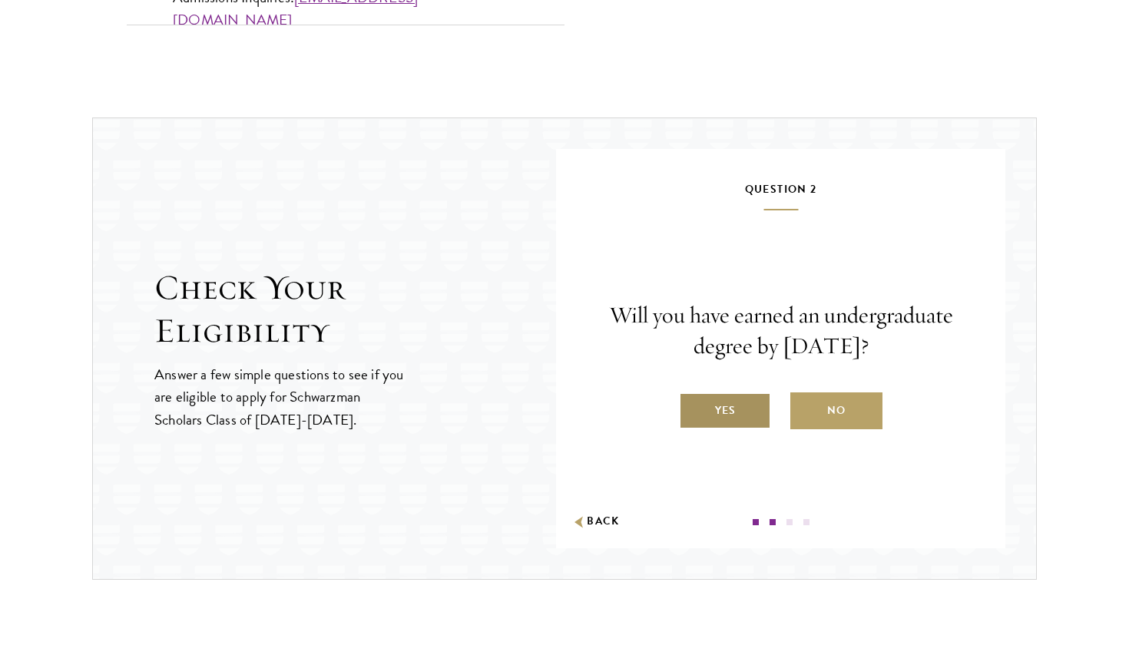
click at [744, 406] on label "Yes" at bounding box center [725, 411] width 92 height 37
click at [693, 406] on input "Yes" at bounding box center [686, 401] width 14 height 14
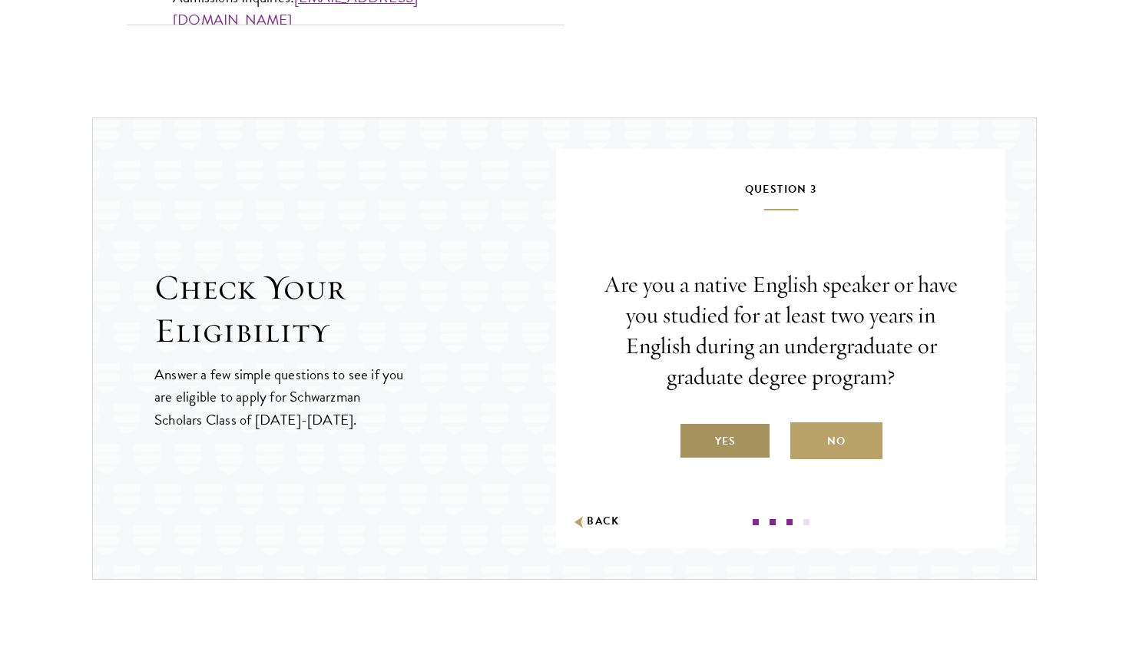
click at [733, 455] on label "Yes" at bounding box center [725, 441] width 92 height 37
click at [693, 439] on input "Yes" at bounding box center [686, 432] width 14 height 14
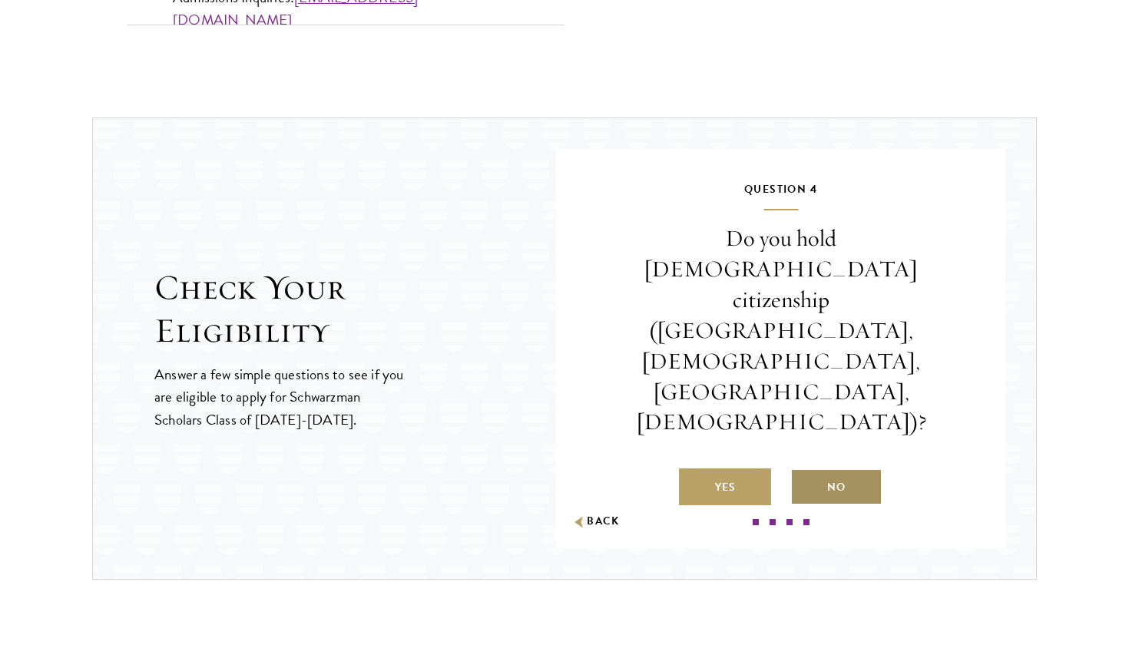
click at [851, 469] on label "No" at bounding box center [837, 487] width 92 height 37
click at [804, 471] on input "No" at bounding box center [798, 478] width 14 height 14
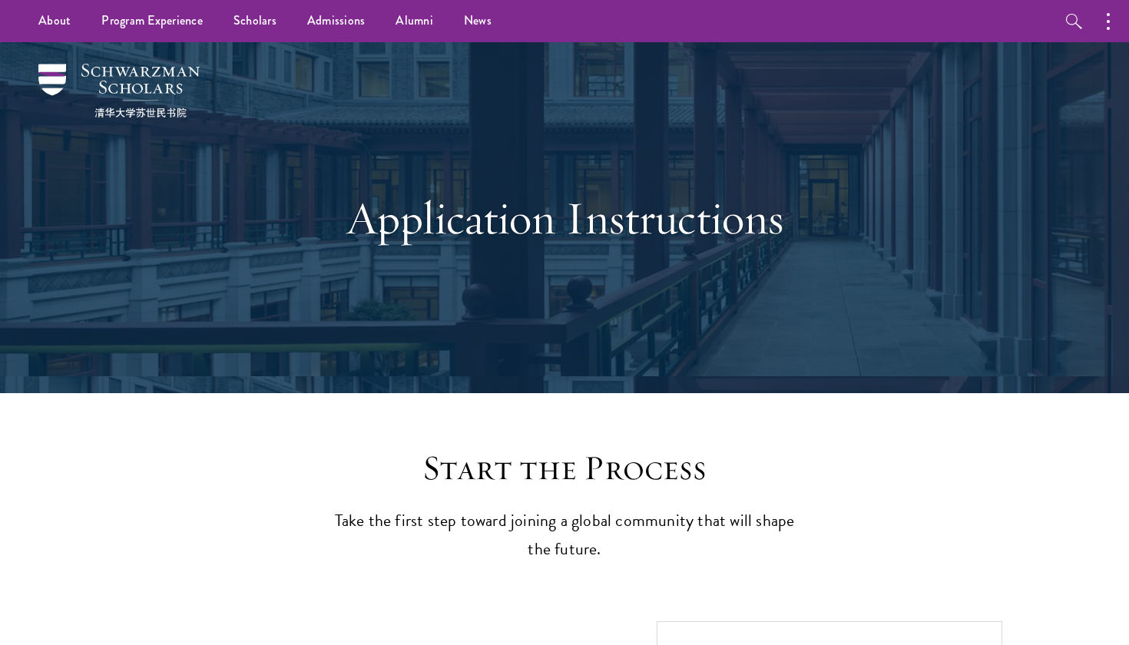
scroll to position [0, 0]
click at [395, 15] on link "Alumni" at bounding box center [414, 21] width 68 height 42
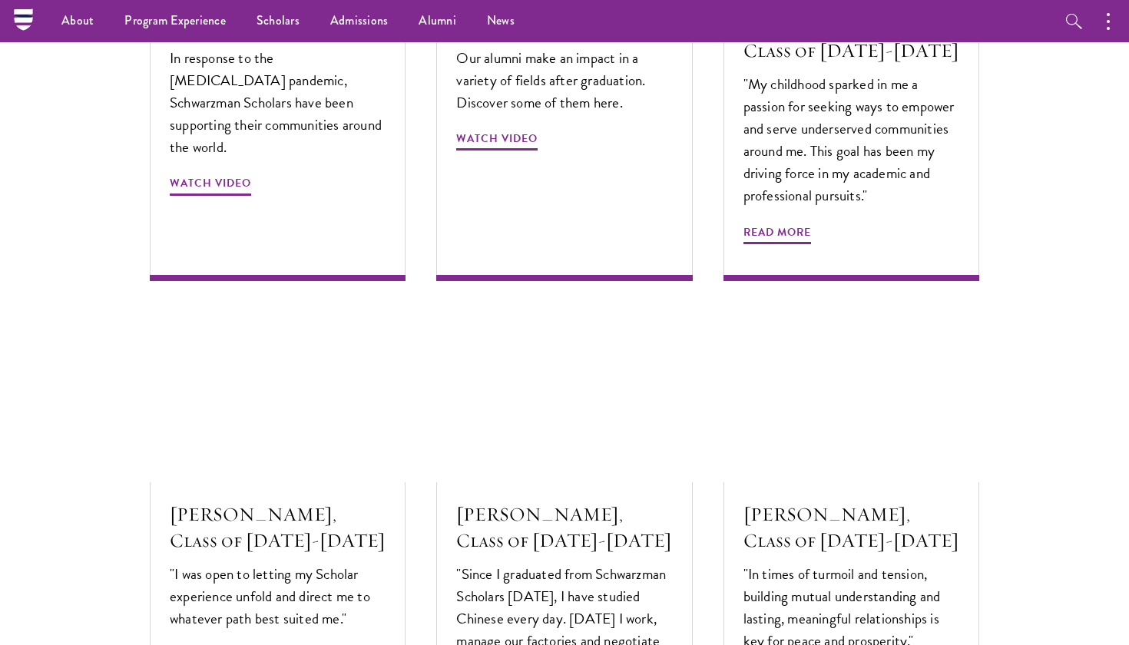
scroll to position [4192, 0]
